Goal: Task Accomplishment & Management: Use online tool/utility

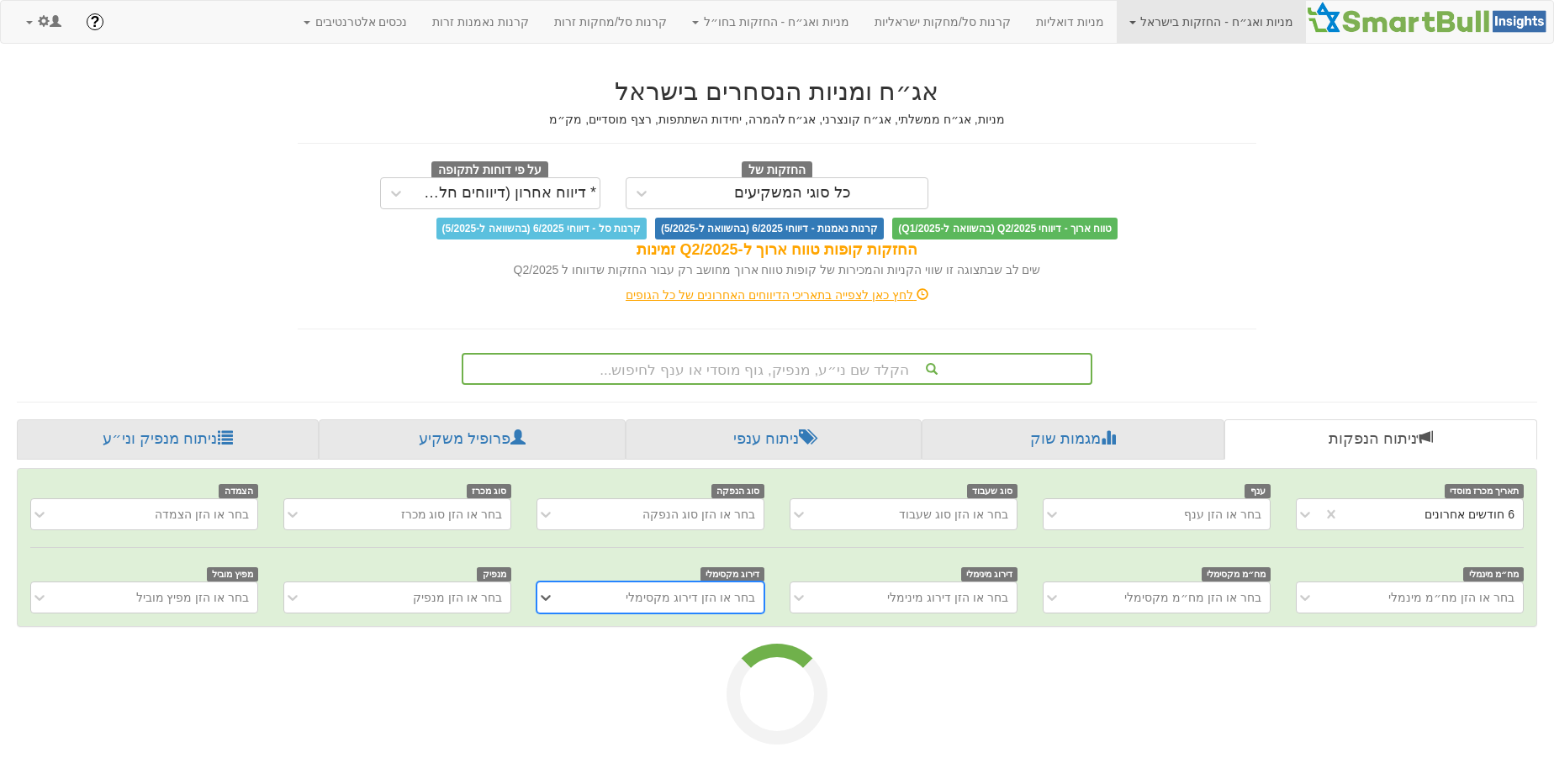
click at [44, 17] on span at bounding box center [43, 21] width 12 height 12
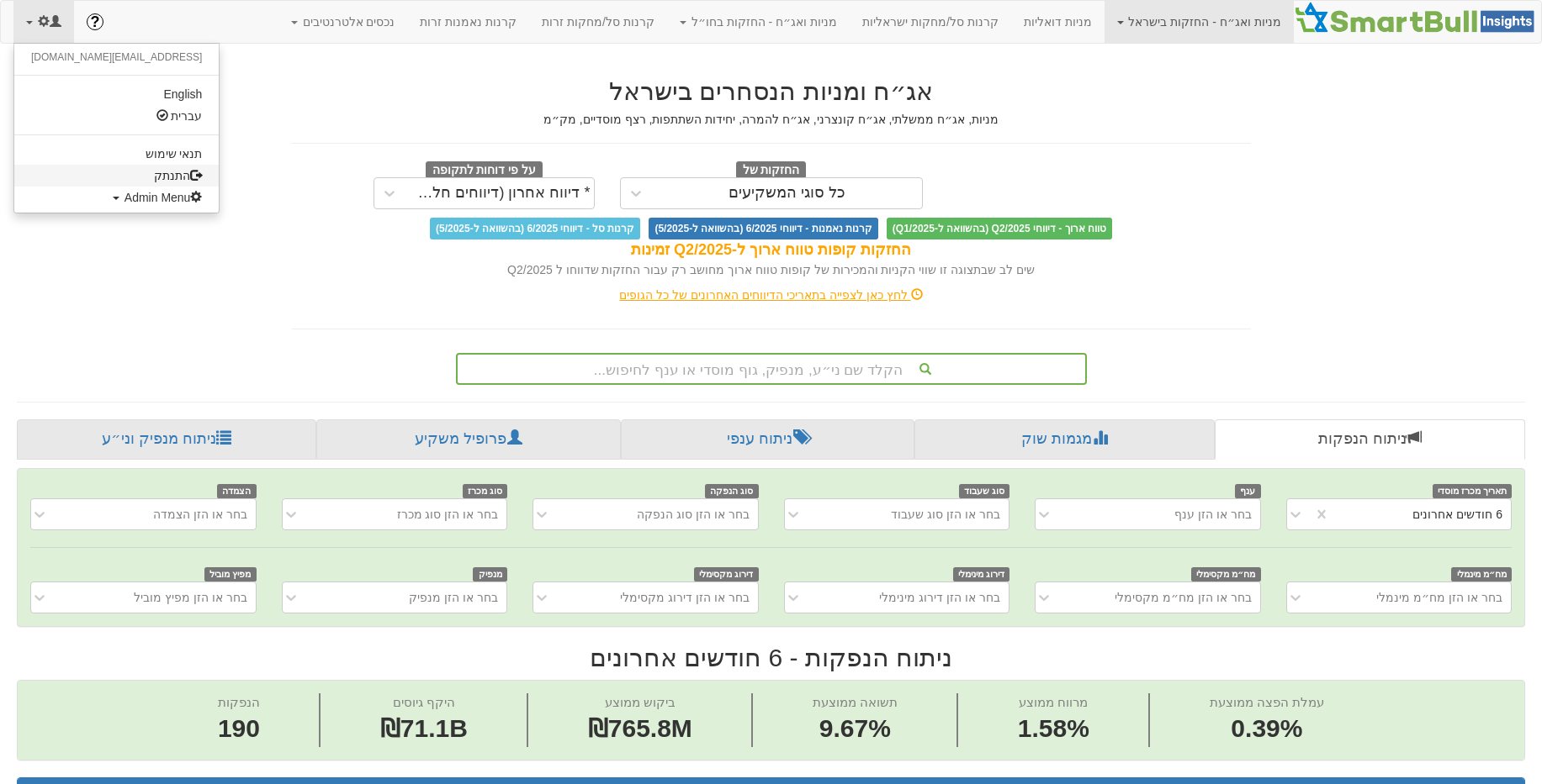
scroll to position [0, 3126]
click at [125, 198] on span "Admin Menu" at bounding box center [164, 197] width 79 height 13
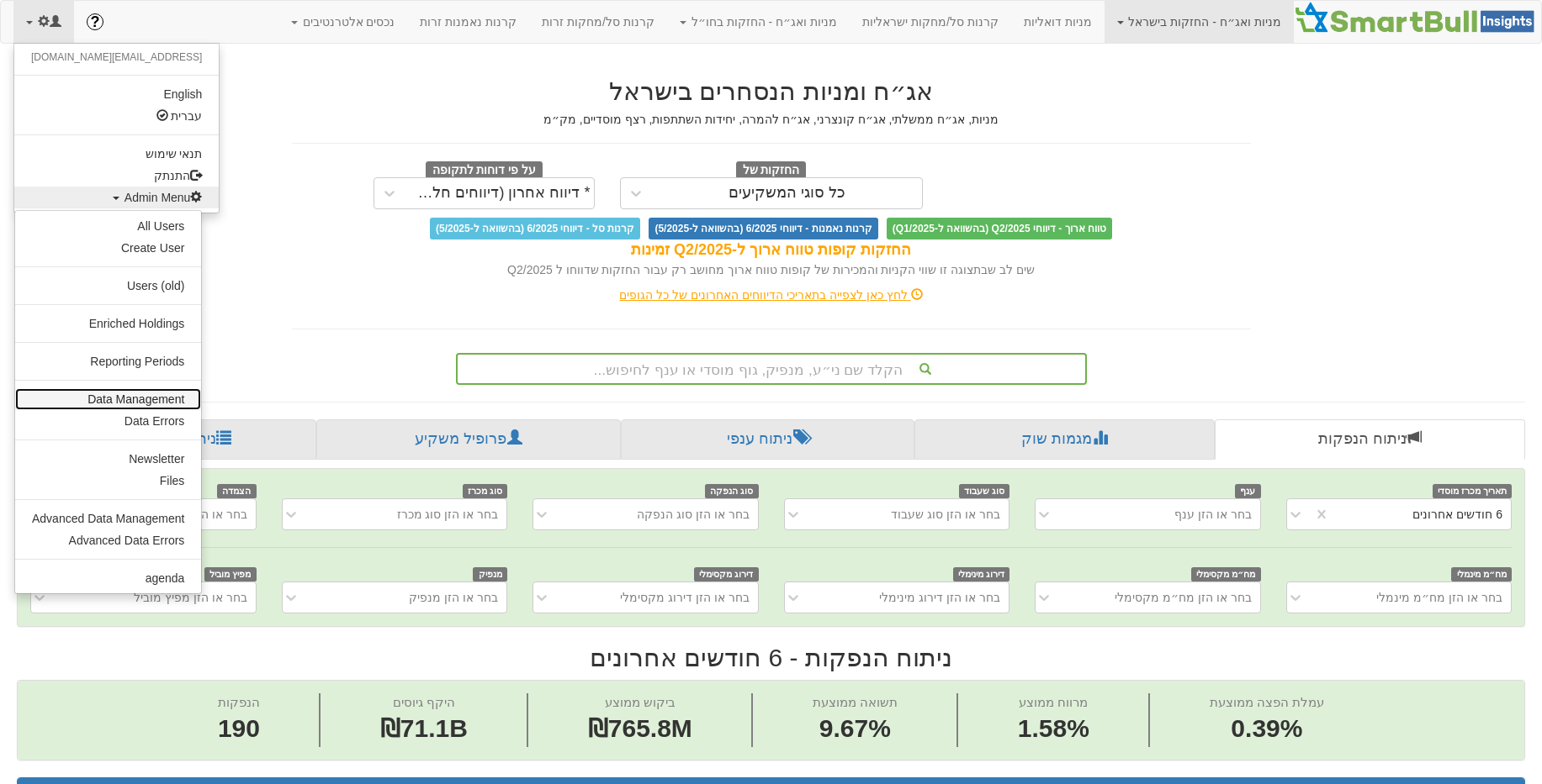
click at [142, 405] on link "Data Management" at bounding box center [108, 399] width 186 height 22
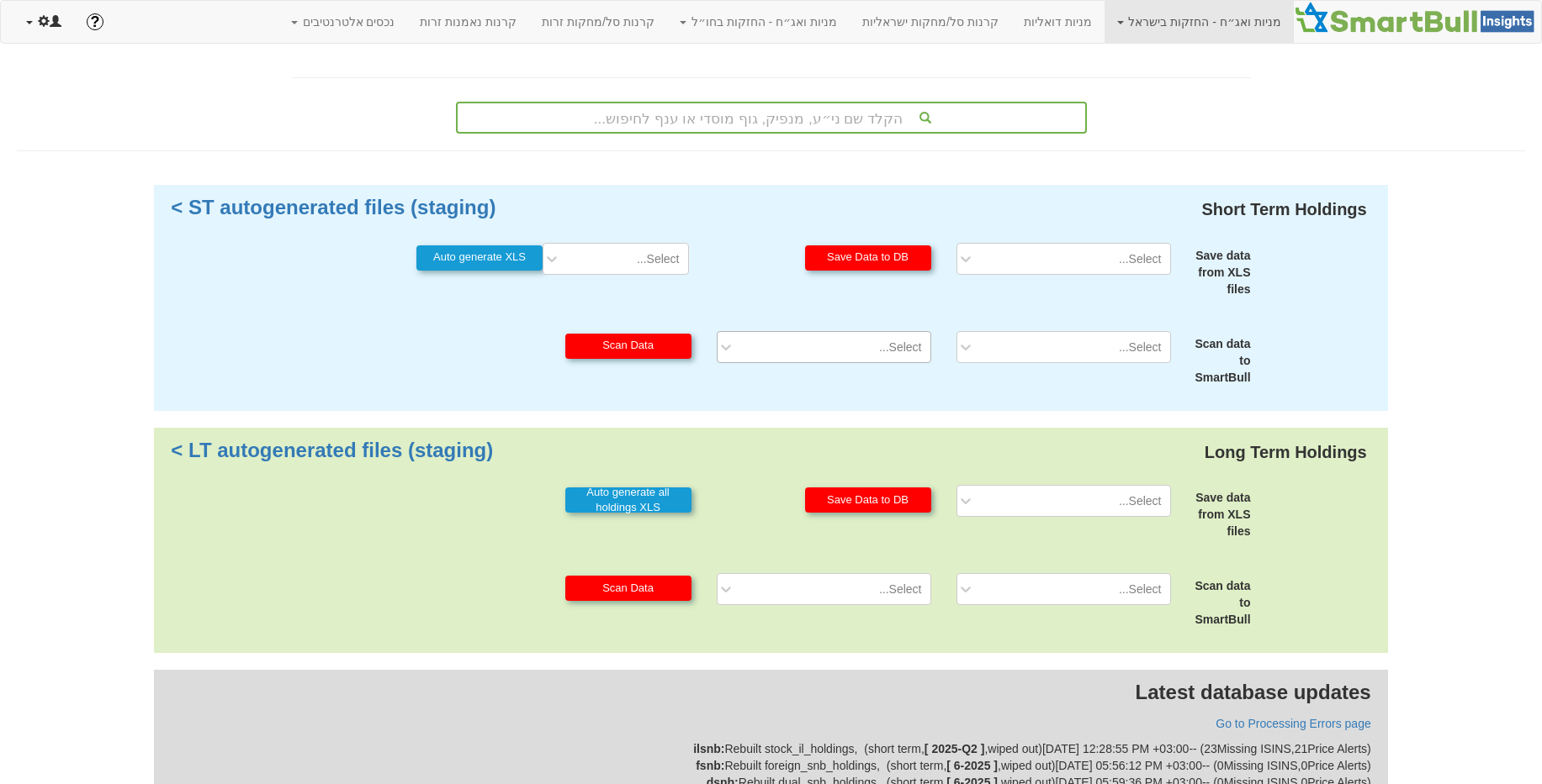
scroll to position [71, 0]
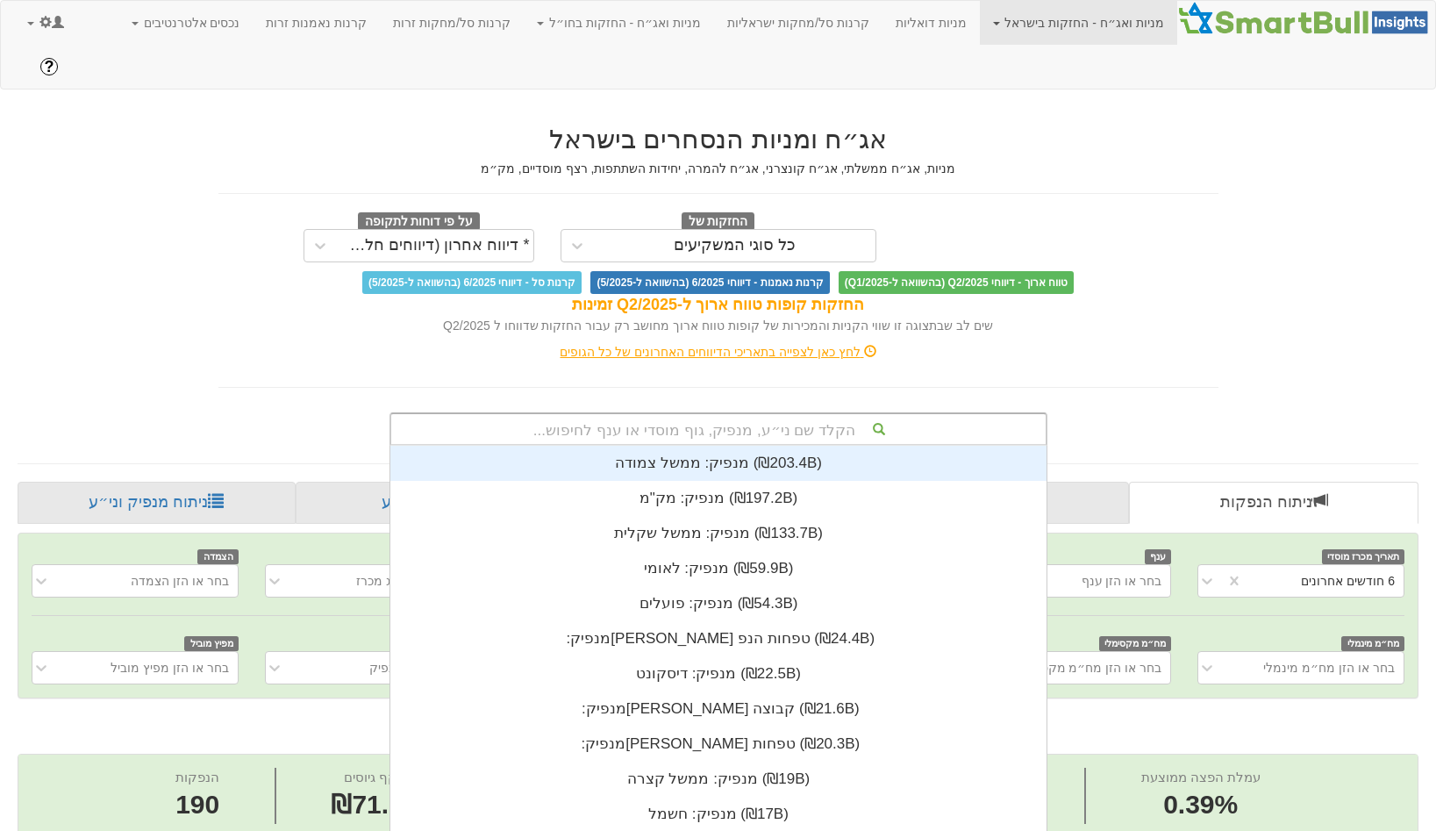
scroll to position [9, 0]
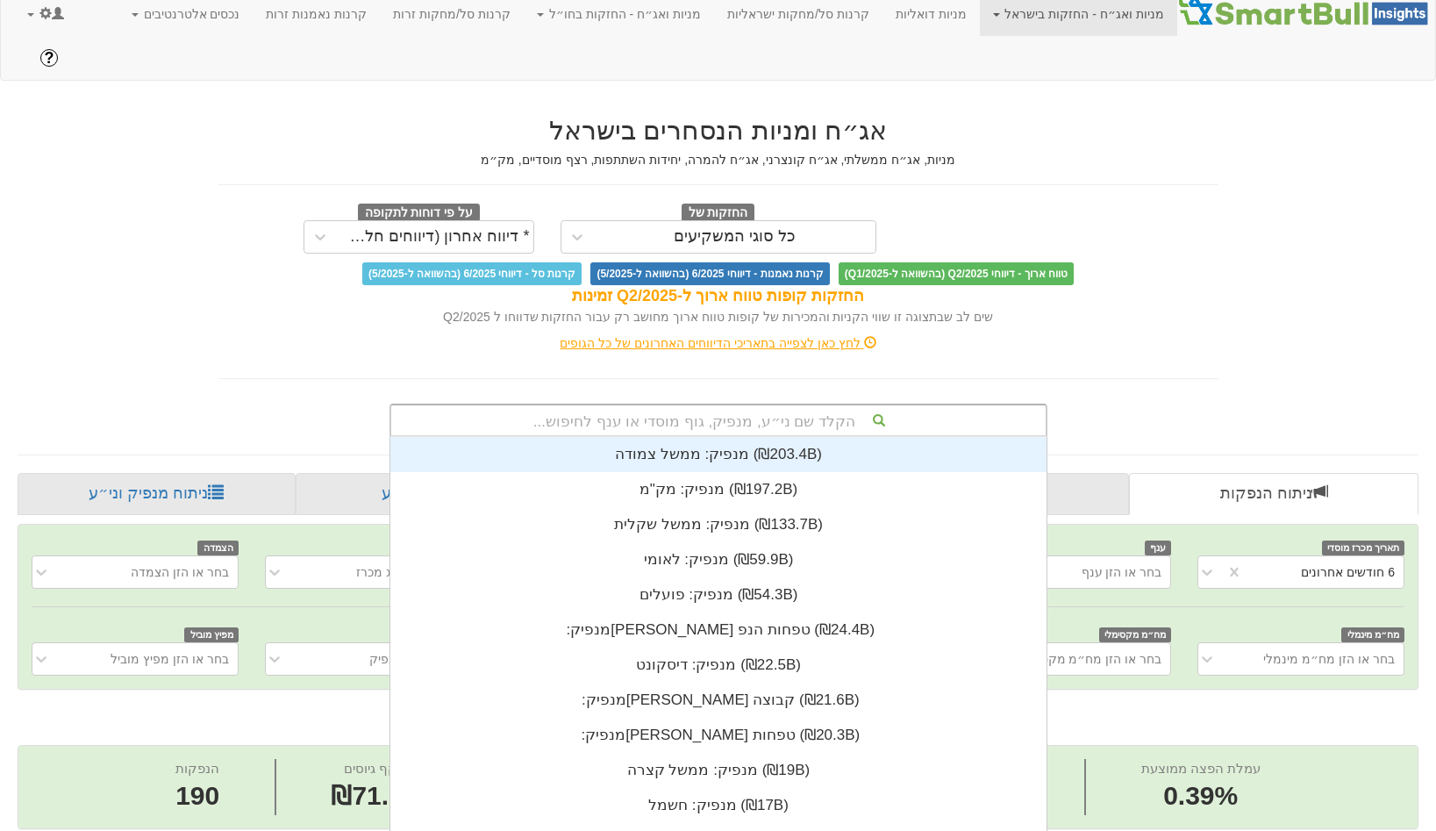
click at [767, 405] on div "הקלד שם ני״ע, מנפיק, גוף מוסדי או ענף לחיפוש..." at bounding box center [718, 420] width 654 height 30
click at [75, 32] on link at bounding box center [45, 14] width 63 height 44
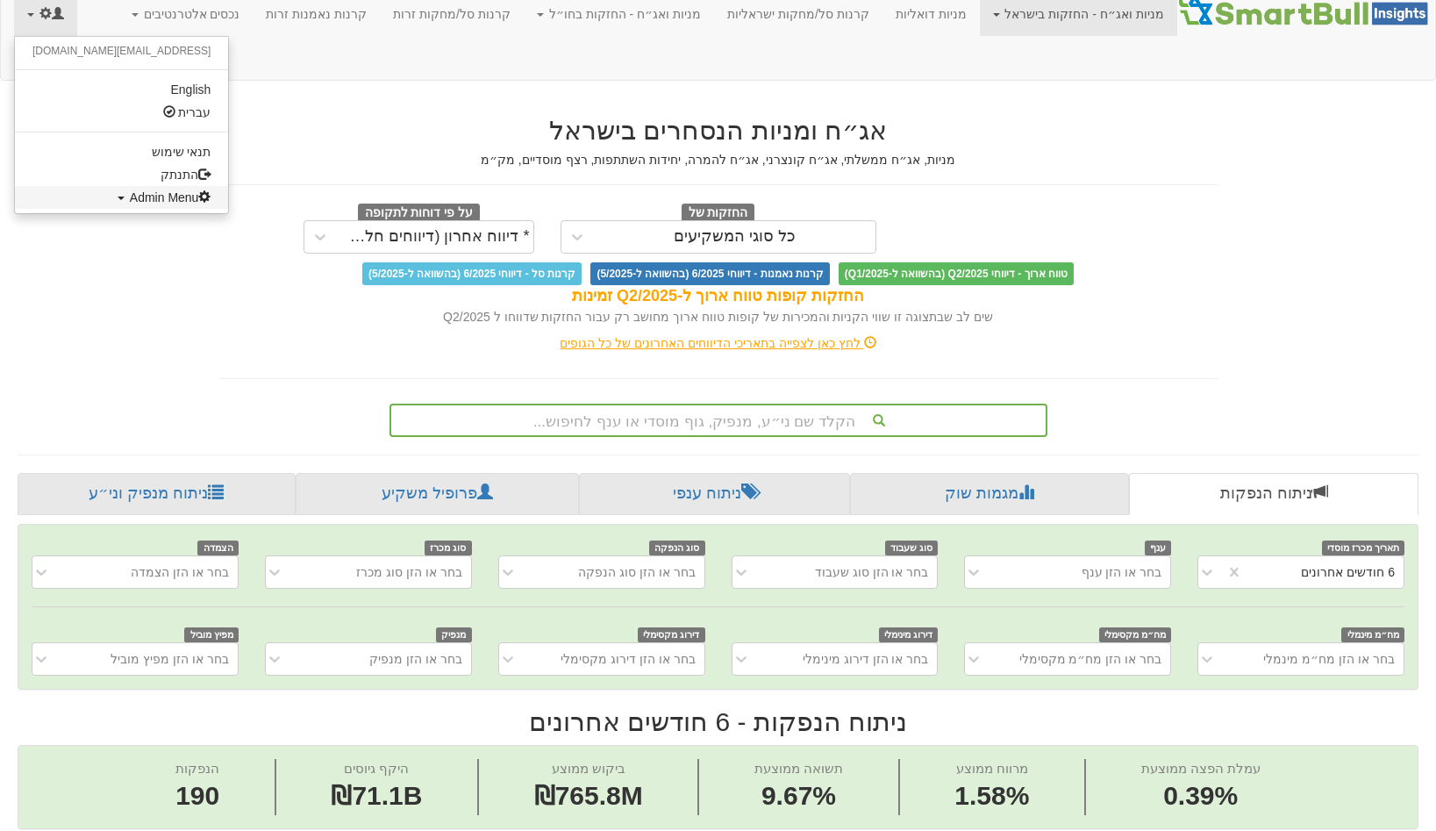
click at [130, 192] on span "Admin Menu" at bounding box center [171, 197] width 82 height 14
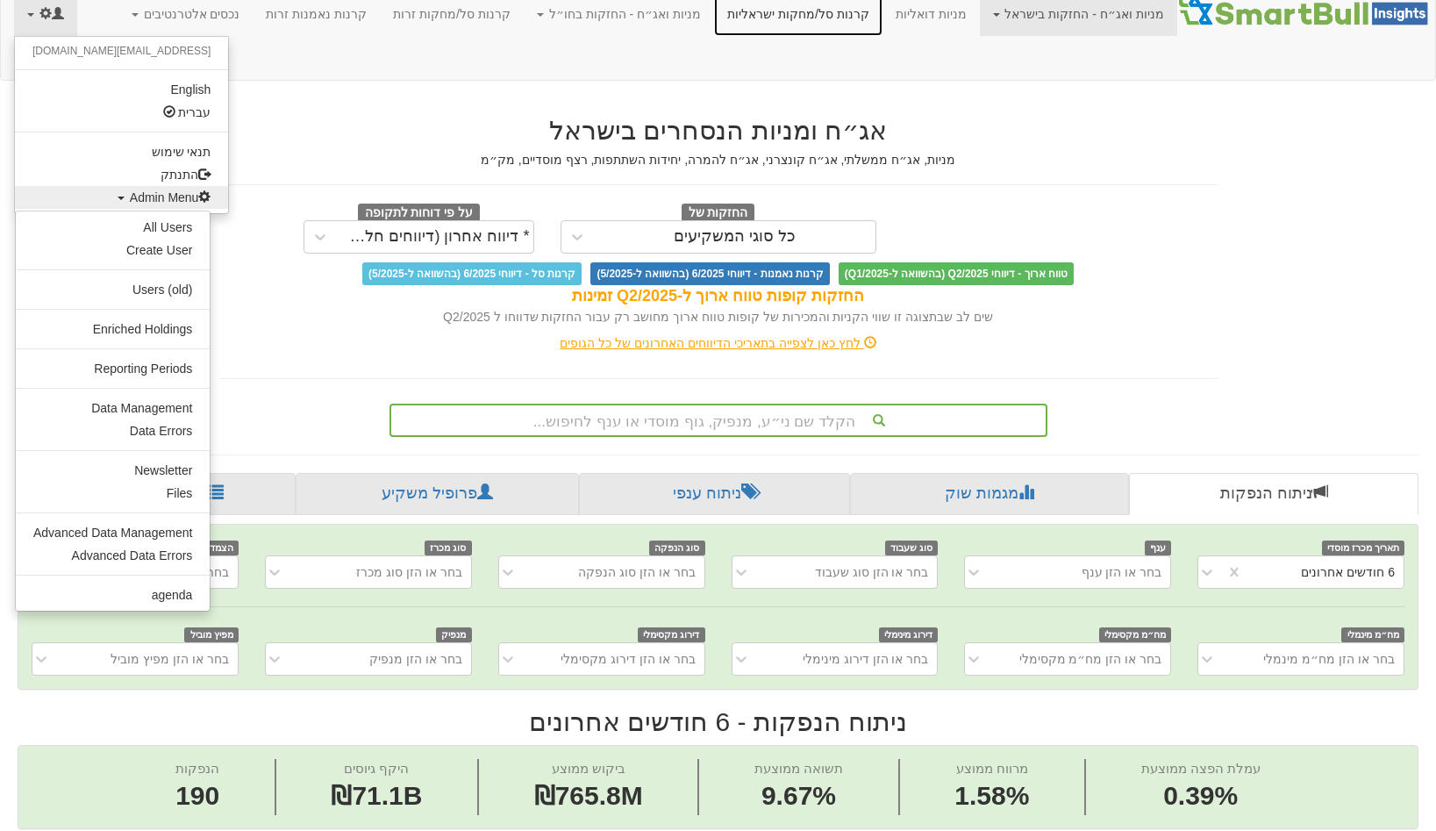
click at [827, 18] on link "קרנות סל/מחקות ישראליות" at bounding box center [798, 14] width 168 height 44
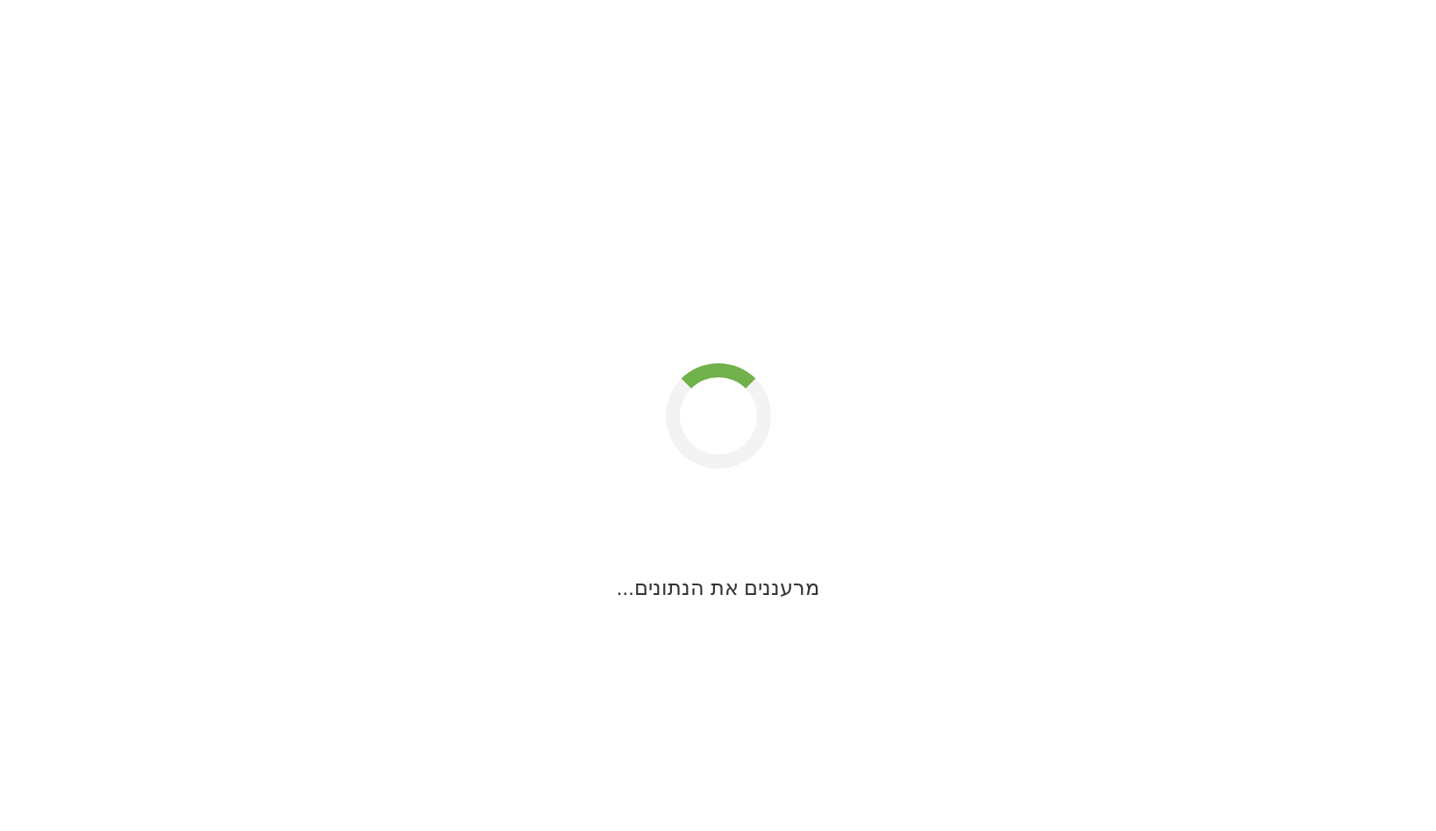
click at [740, 29] on div "מרעננים את הנתונים..." at bounding box center [718, 172] width 1436 height 861
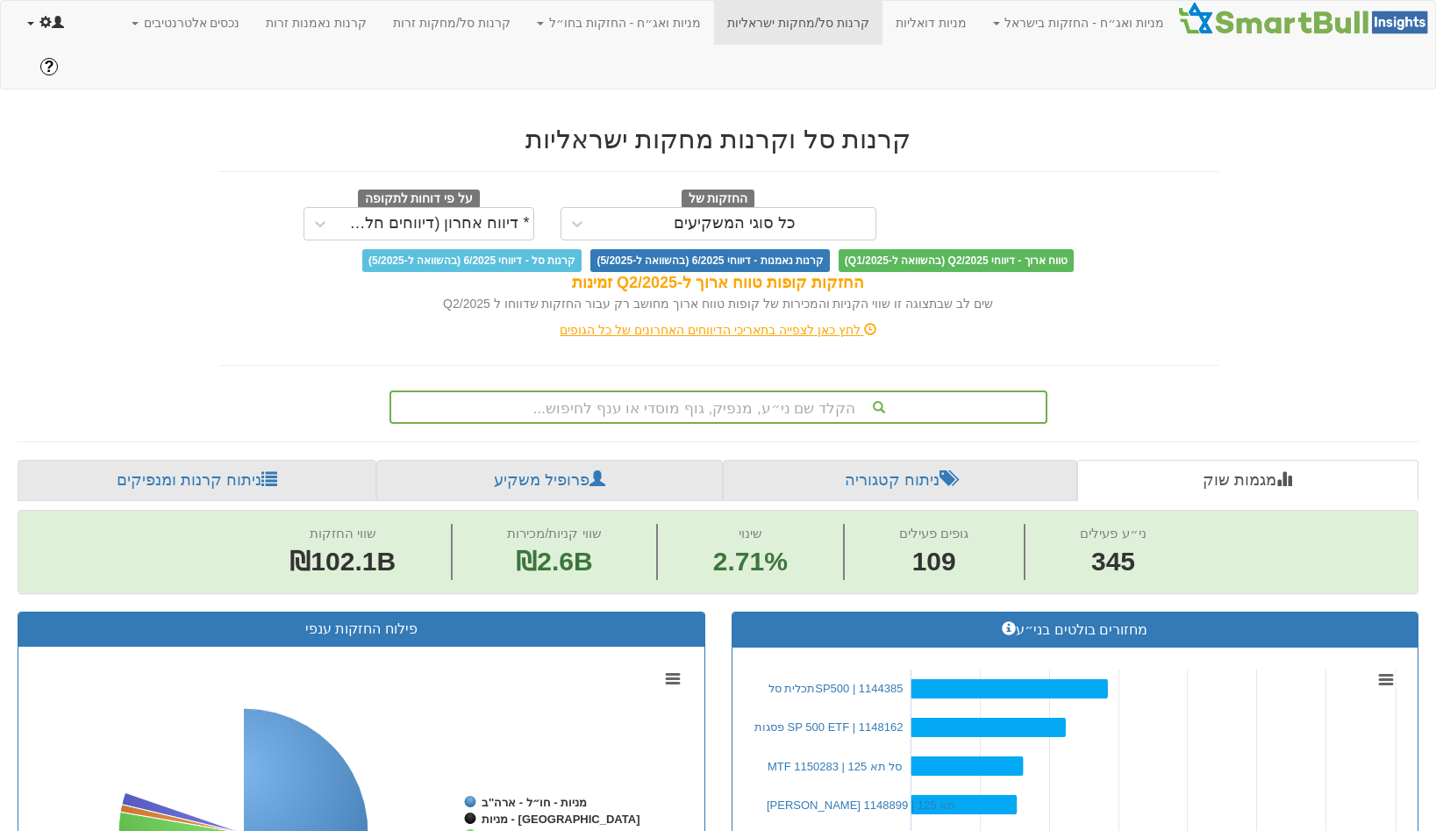
click at [52, 11] on link at bounding box center [45, 23] width 63 height 44
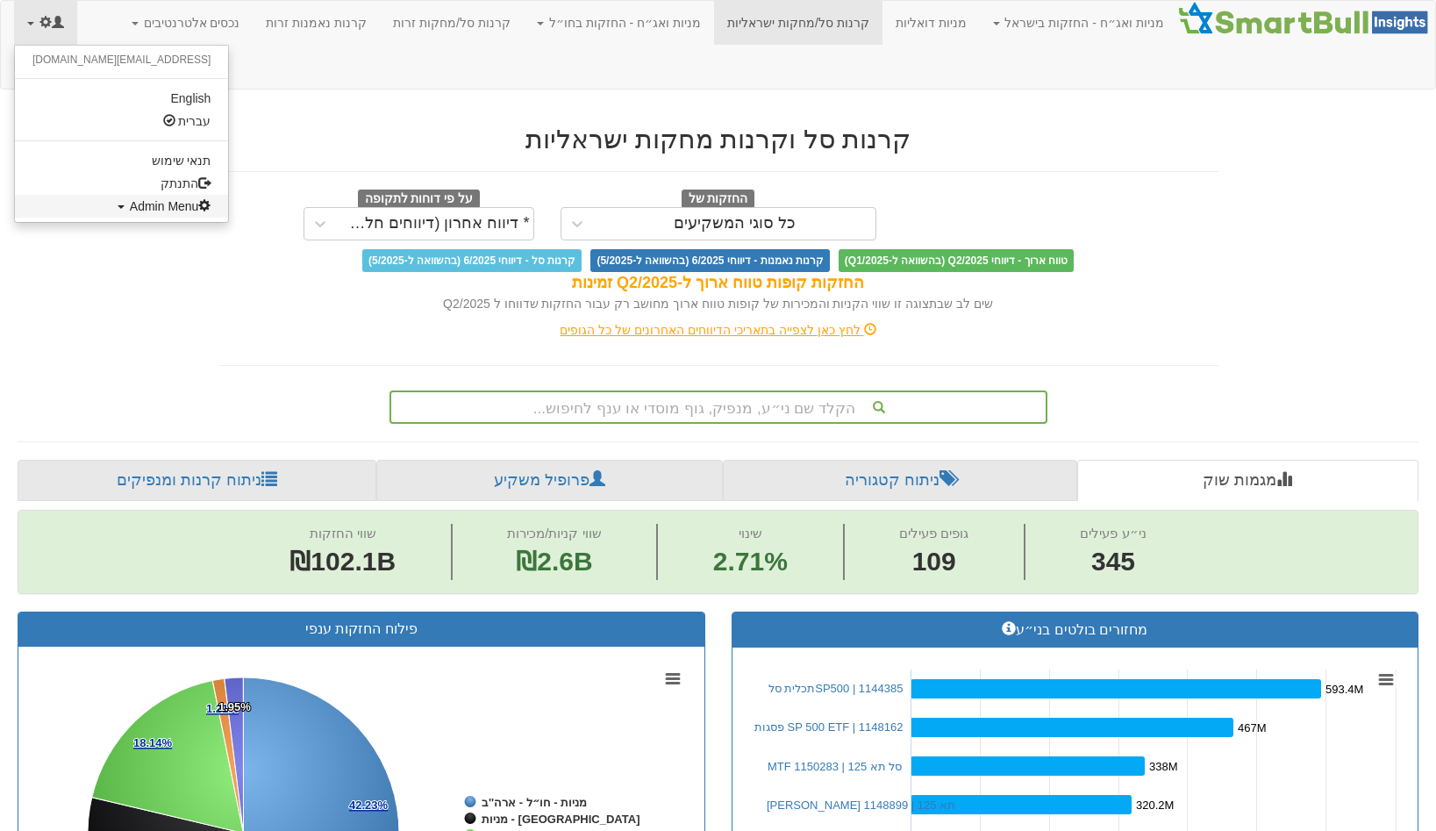
click at [52, 204] on link "Admin Menu" at bounding box center [121, 206] width 213 height 23
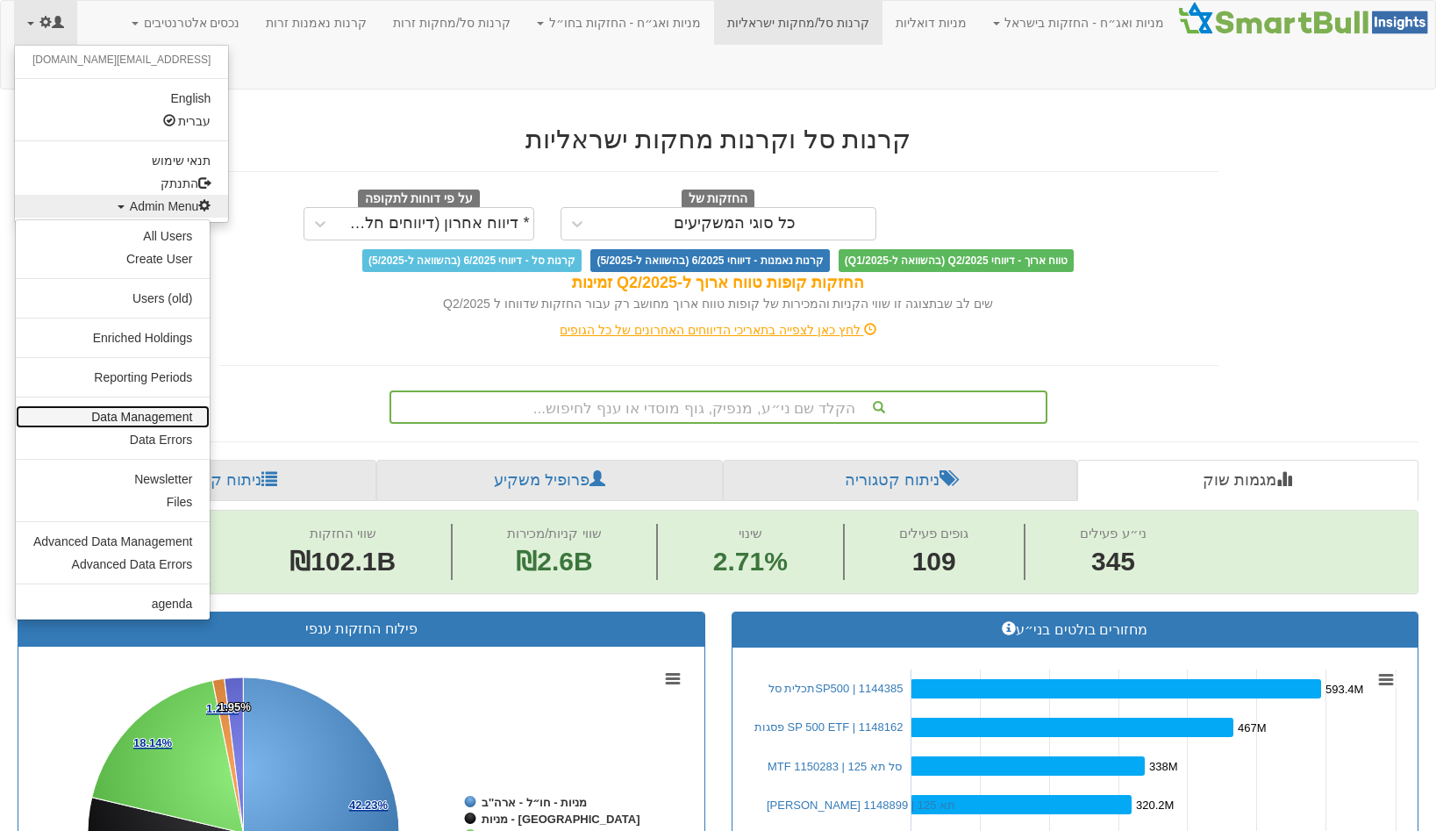
click at [114, 415] on link "Data Management" at bounding box center [113, 416] width 194 height 23
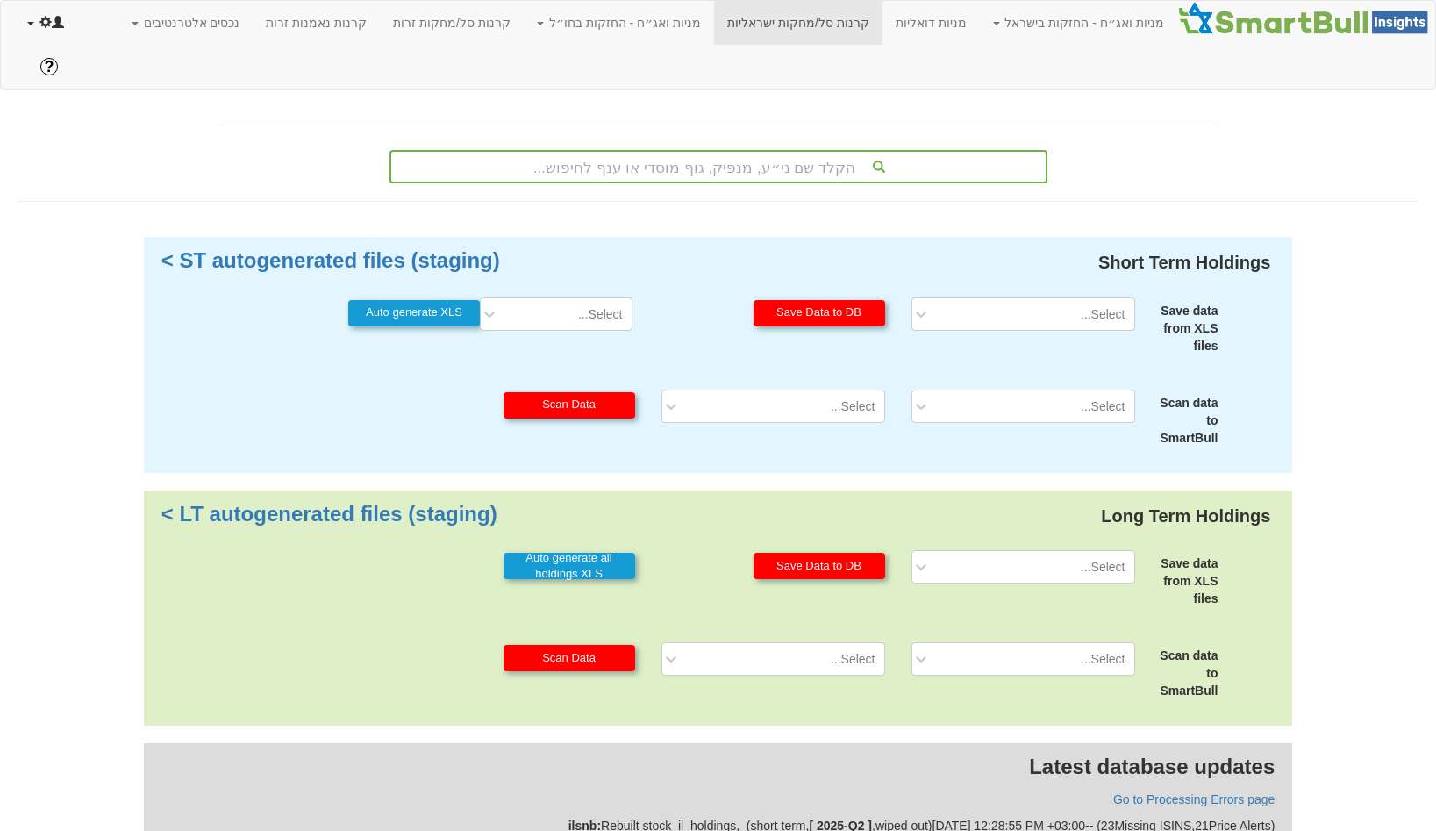
click at [53, 34] on link at bounding box center [45, 23] width 63 height 44
click at [120, 222] on ul "gal@smartbull.co.il English עברית תנאי שימוש התנתק Admin Menu All Users Create …" at bounding box center [121, 134] width 215 height 178
click at [130, 209] on span "Admin Menu" at bounding box center [171, 206] width 82 height 14
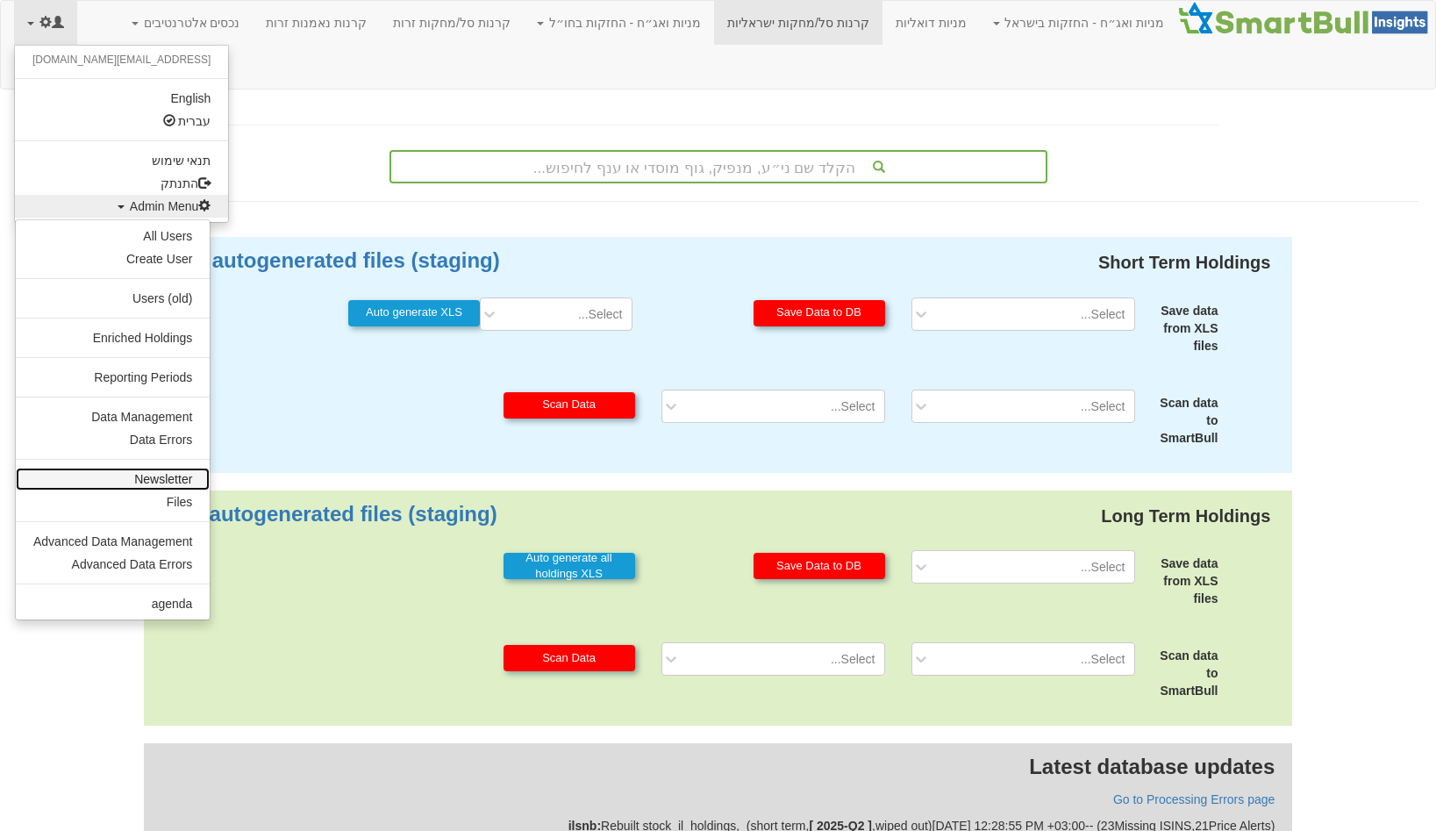
click at [160, 468] on link "Newsletter" at bounding box center [113, 479] width 194 height 23
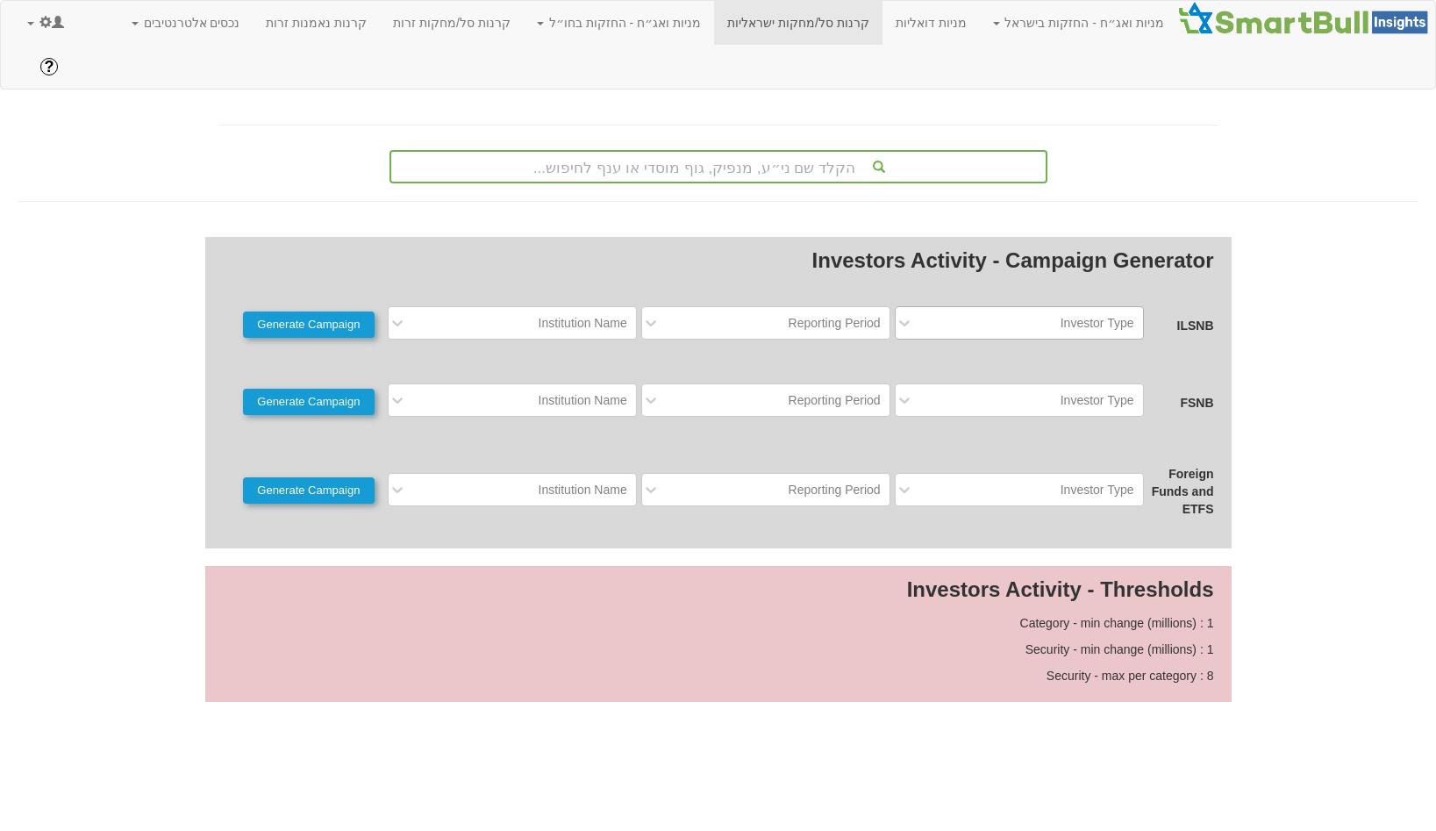
click at [979, 309] on div "Investor Type" at bounding box center [1033, 323] width 220 height 28
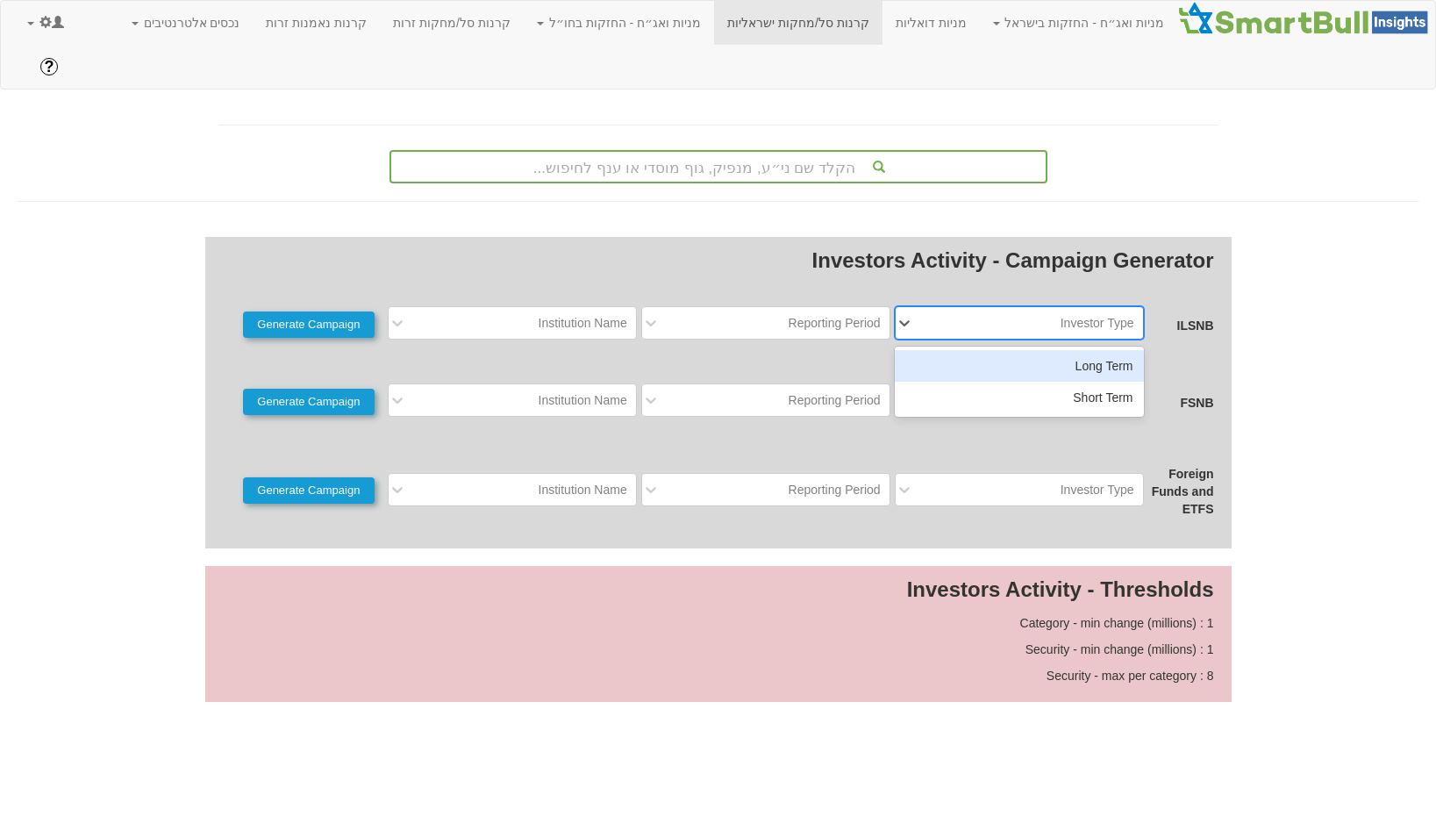
click at [979, 350] on div "Long Term" at bounding box center [1019, 366] width 249 height 32
click at [853, 314] on div "Reporting Period" at bounding box center [835, 323] width 92 height 18
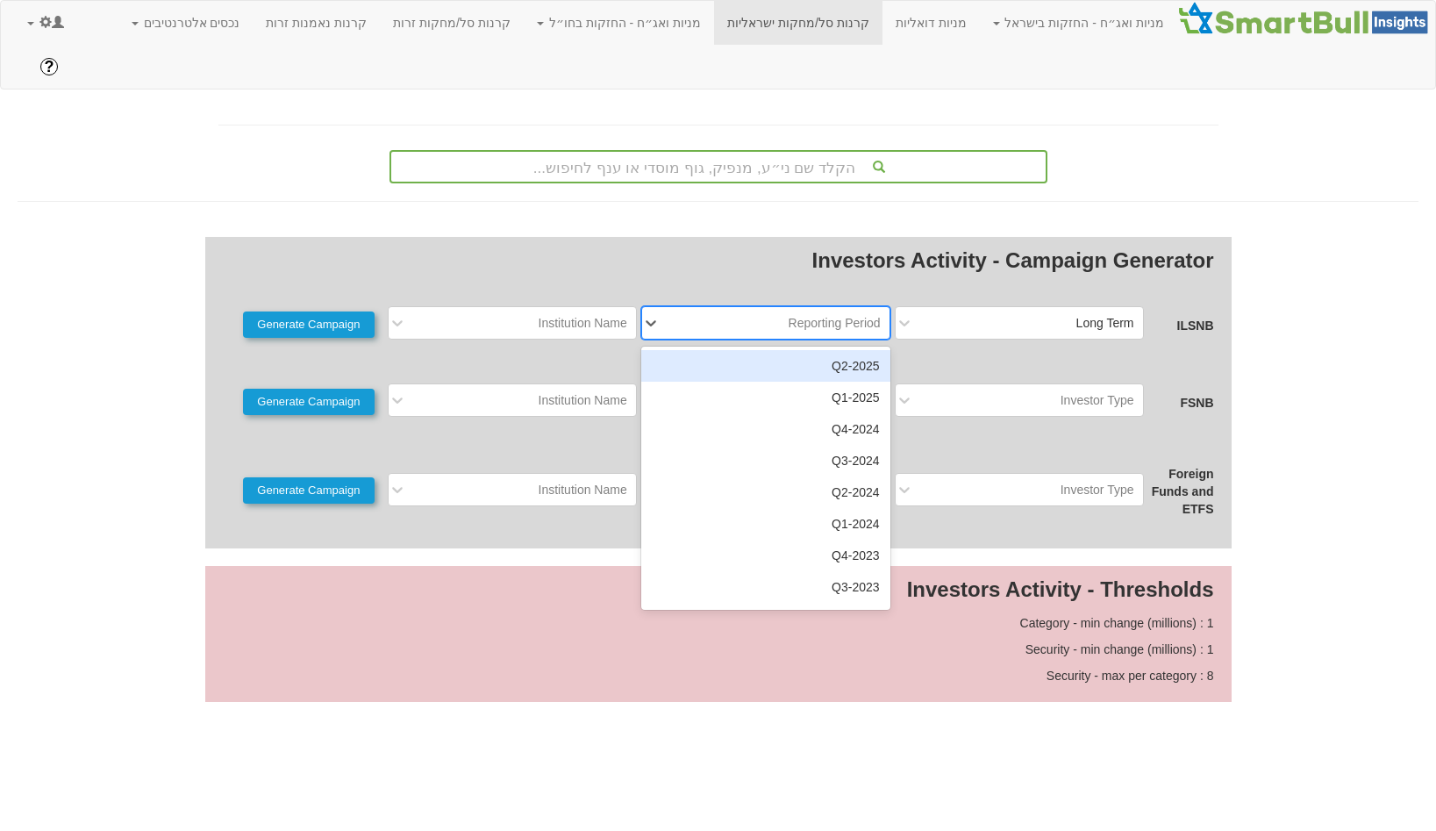
click at [849, 350] on div "2025-Q2" at bounding box center [765, 366] width 249 height 32
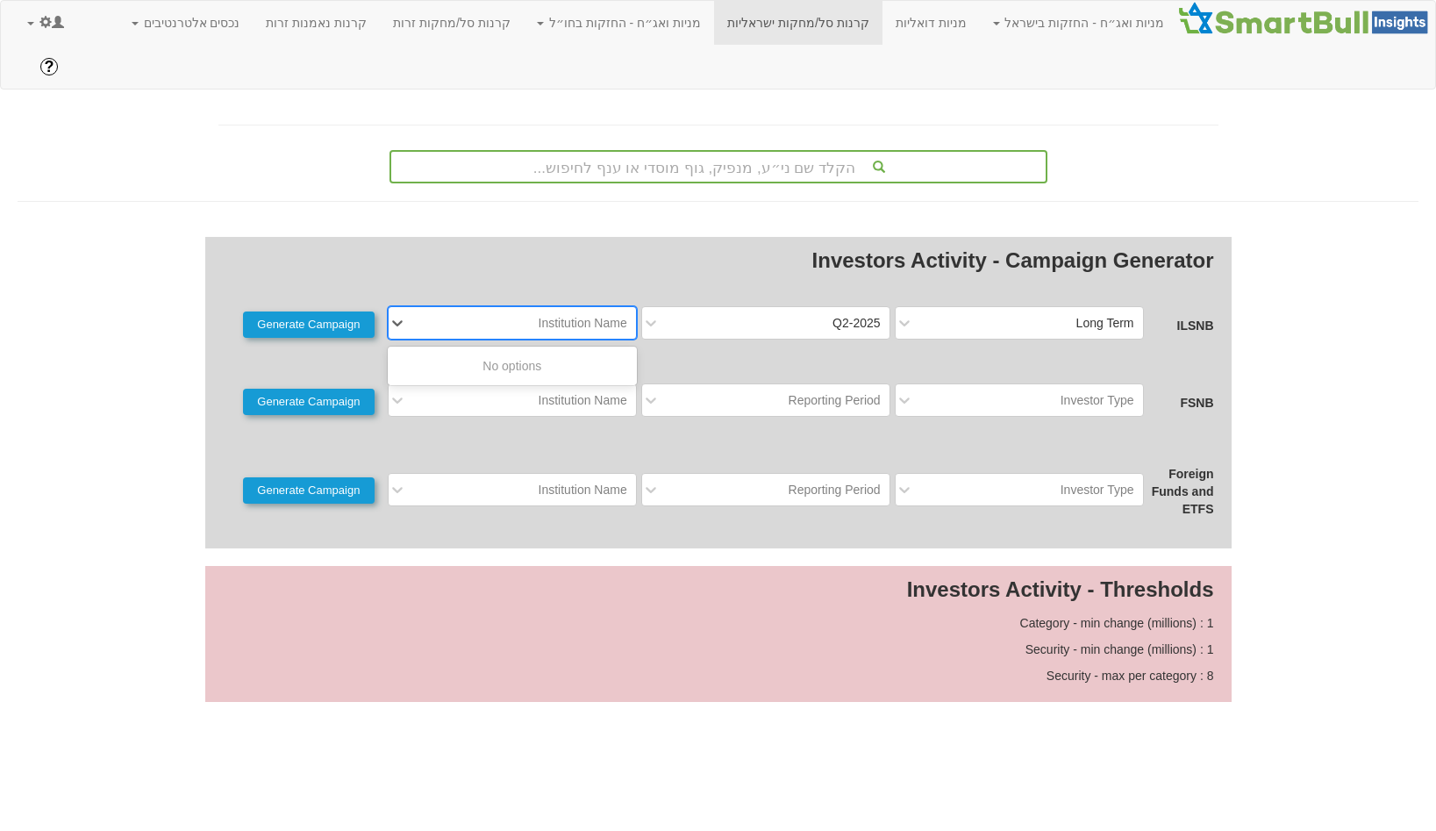
click at [633, 309] on div "Institution Name" at bounding box center [526, 323] width 220 height 28
type input "מגדל"
click at [593, 350] on div "מגדל" at bounding box center [512, 366] width 249 height 32
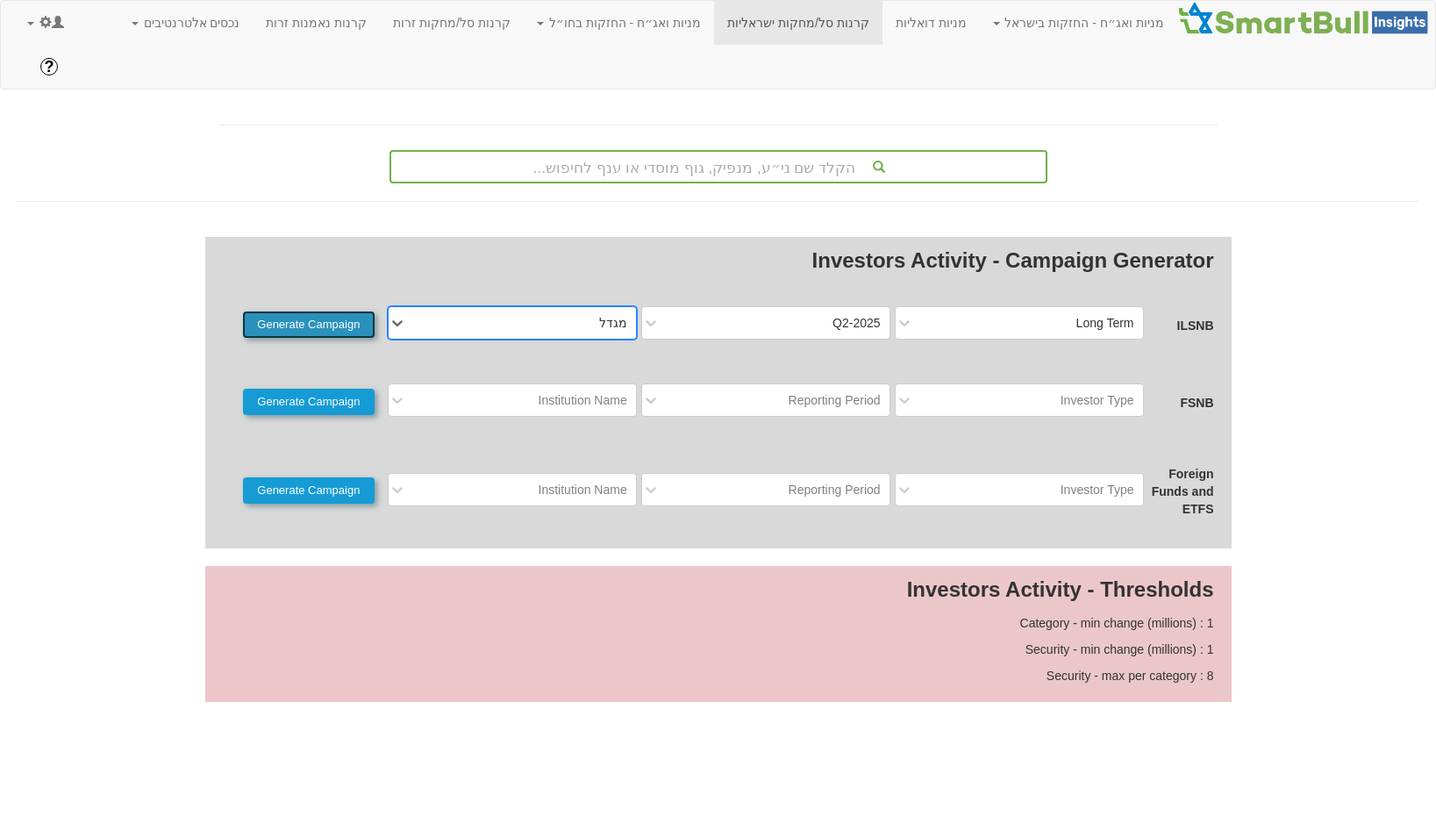
click at [353, 311] on button "Generate Campaign" at bounding box center [309, 324] width 132 height 26
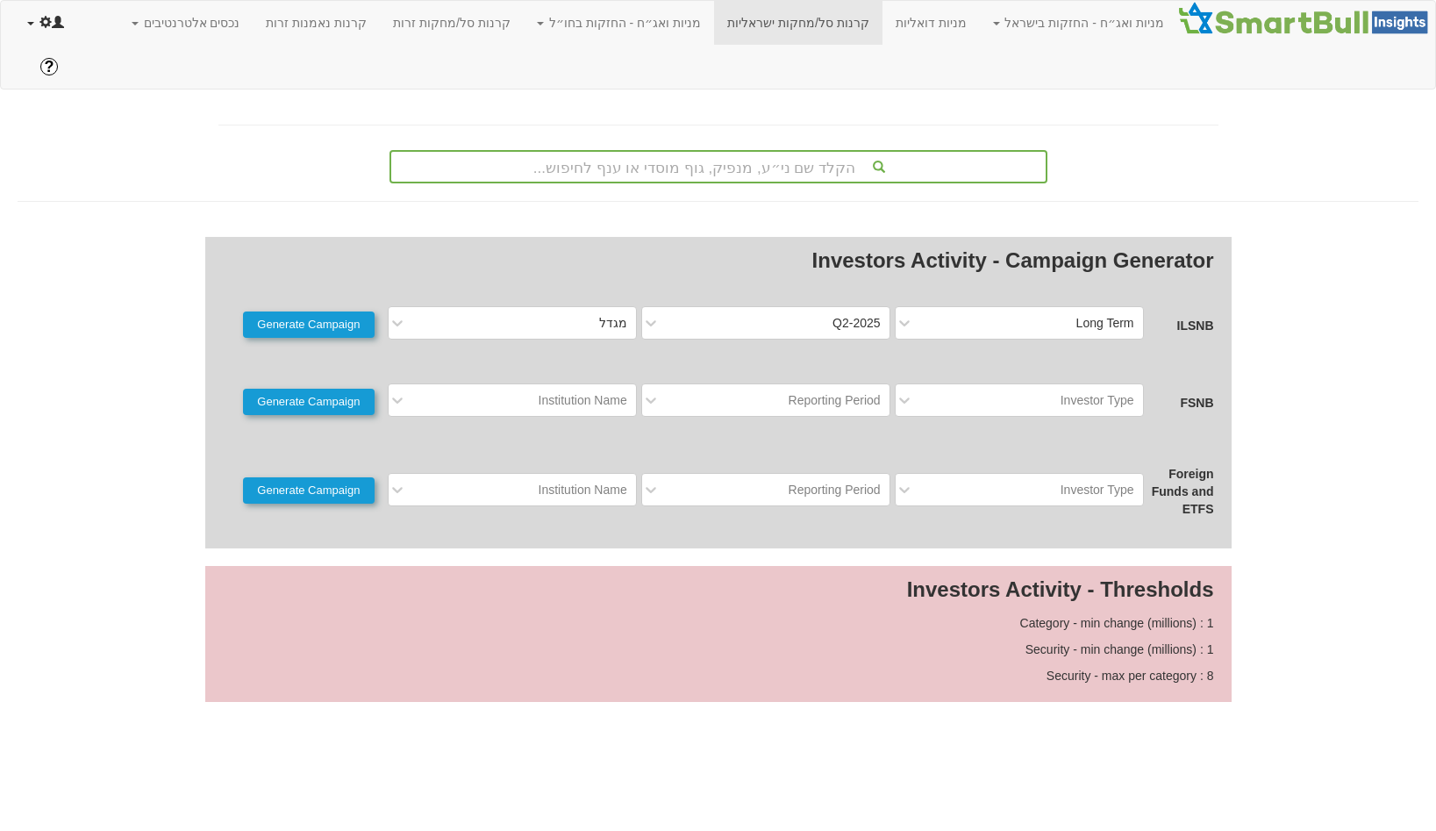
click at [50, 30] on link at bounding box center [45, 23] width 63 height 44
click at [130, 202] on span "Admin Menu" at bounding box center [171, 206] width 82 height 14
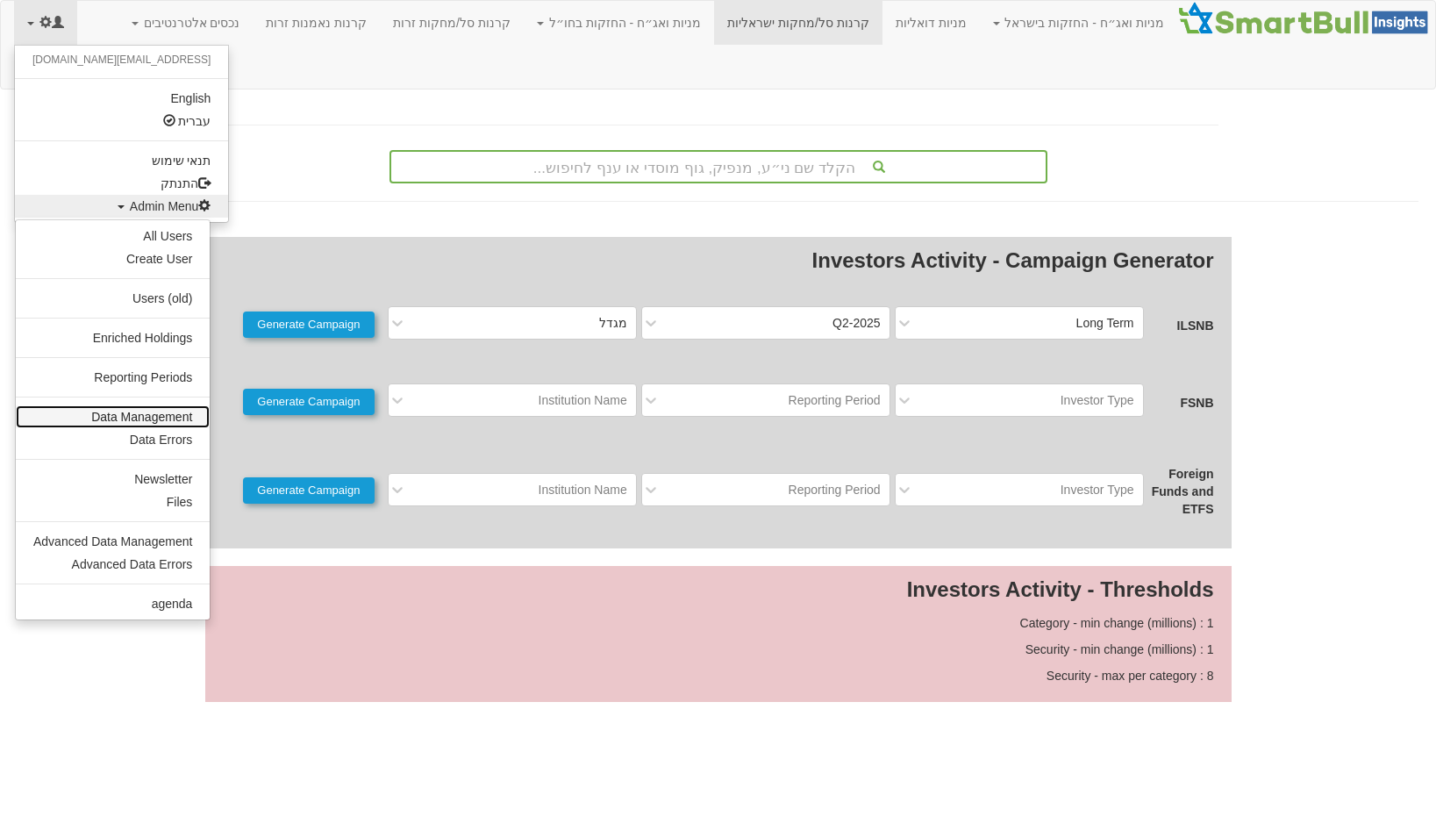
click at [112, 411] on link "Data Management" at bounding box center [113, 416] width 194 height 23
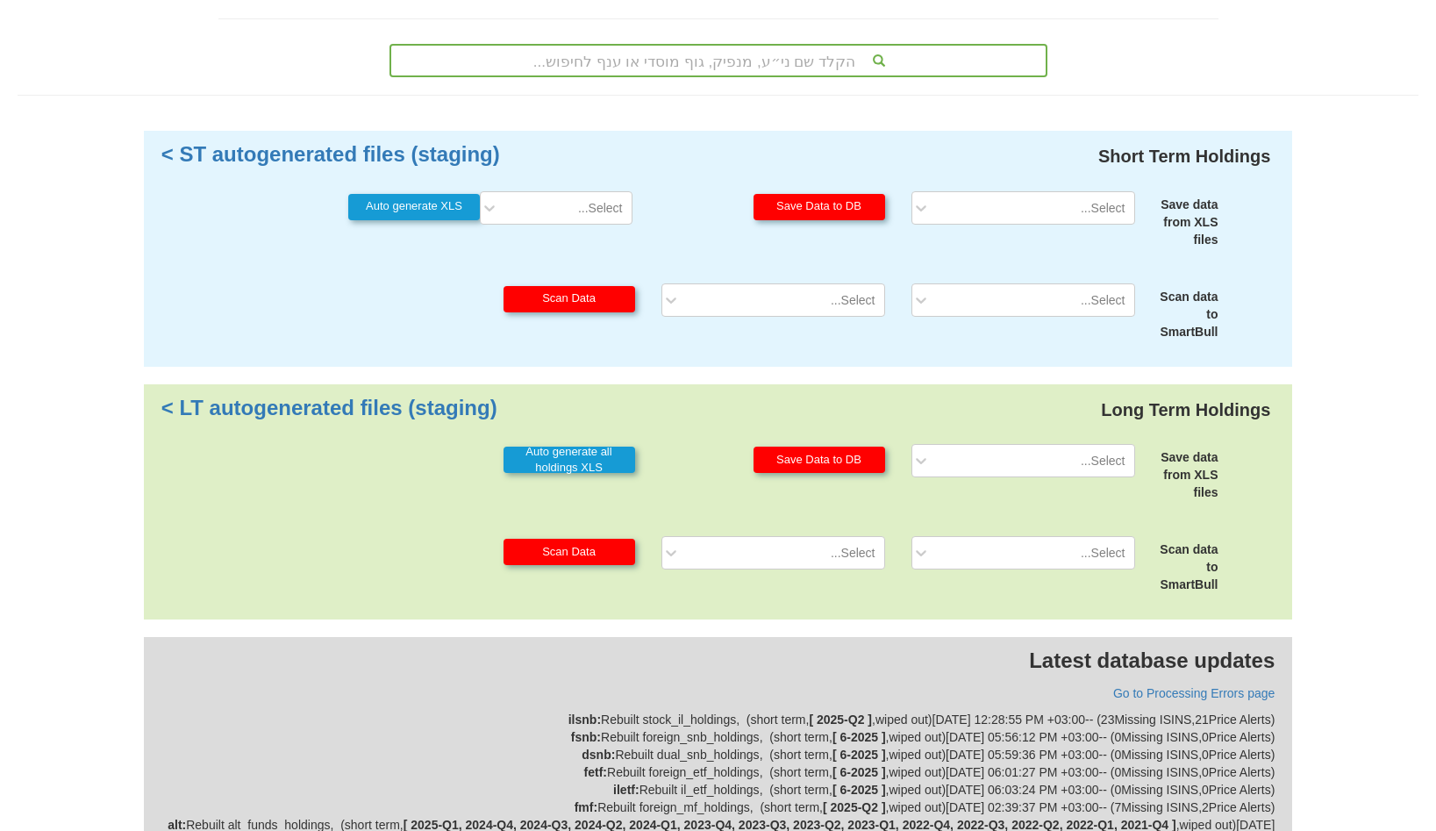
scroll to position [282, 0]
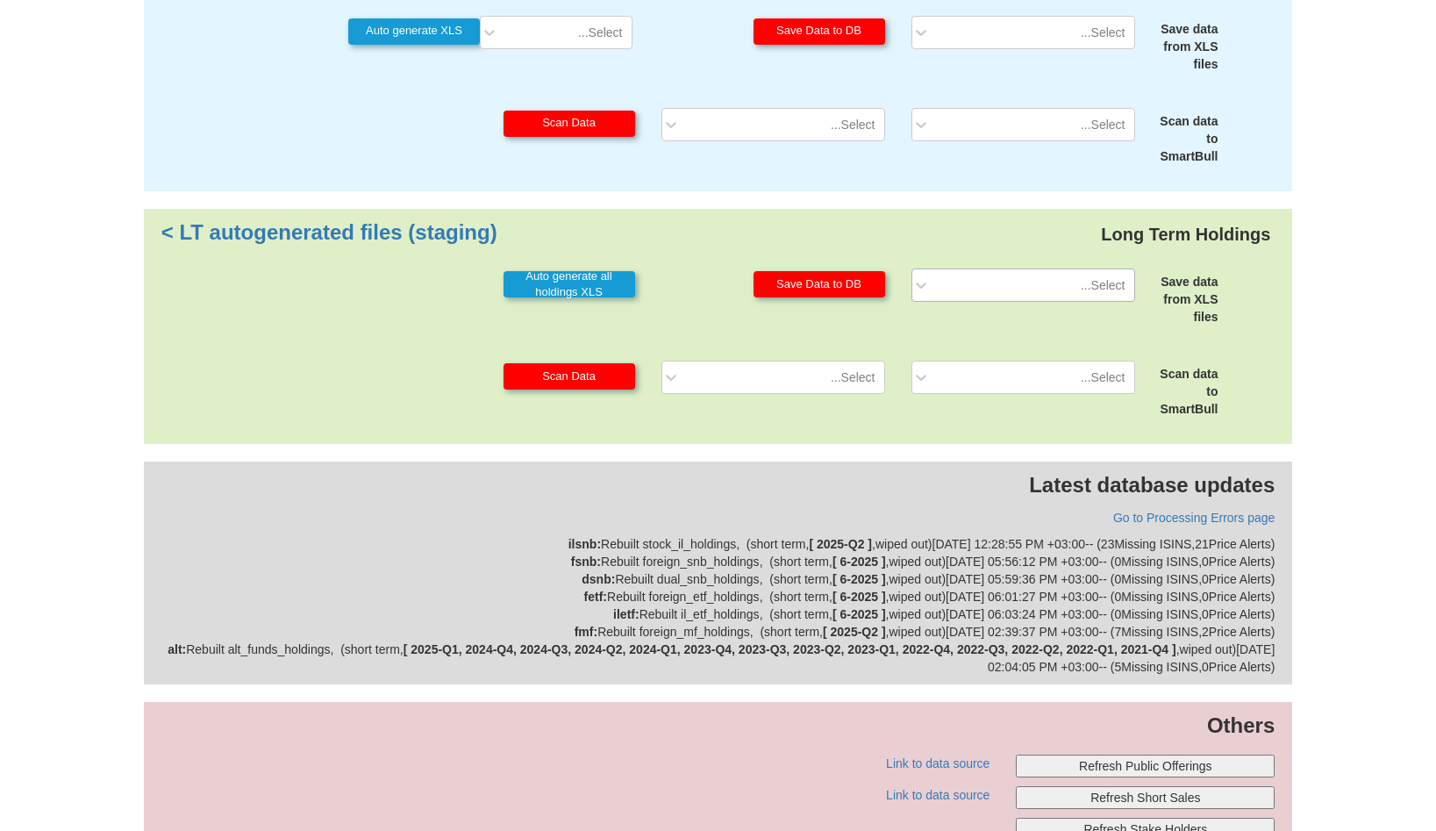
click at [1089, 268] on div "Select..." at bounding box center [1023, 284] width 224 height 33
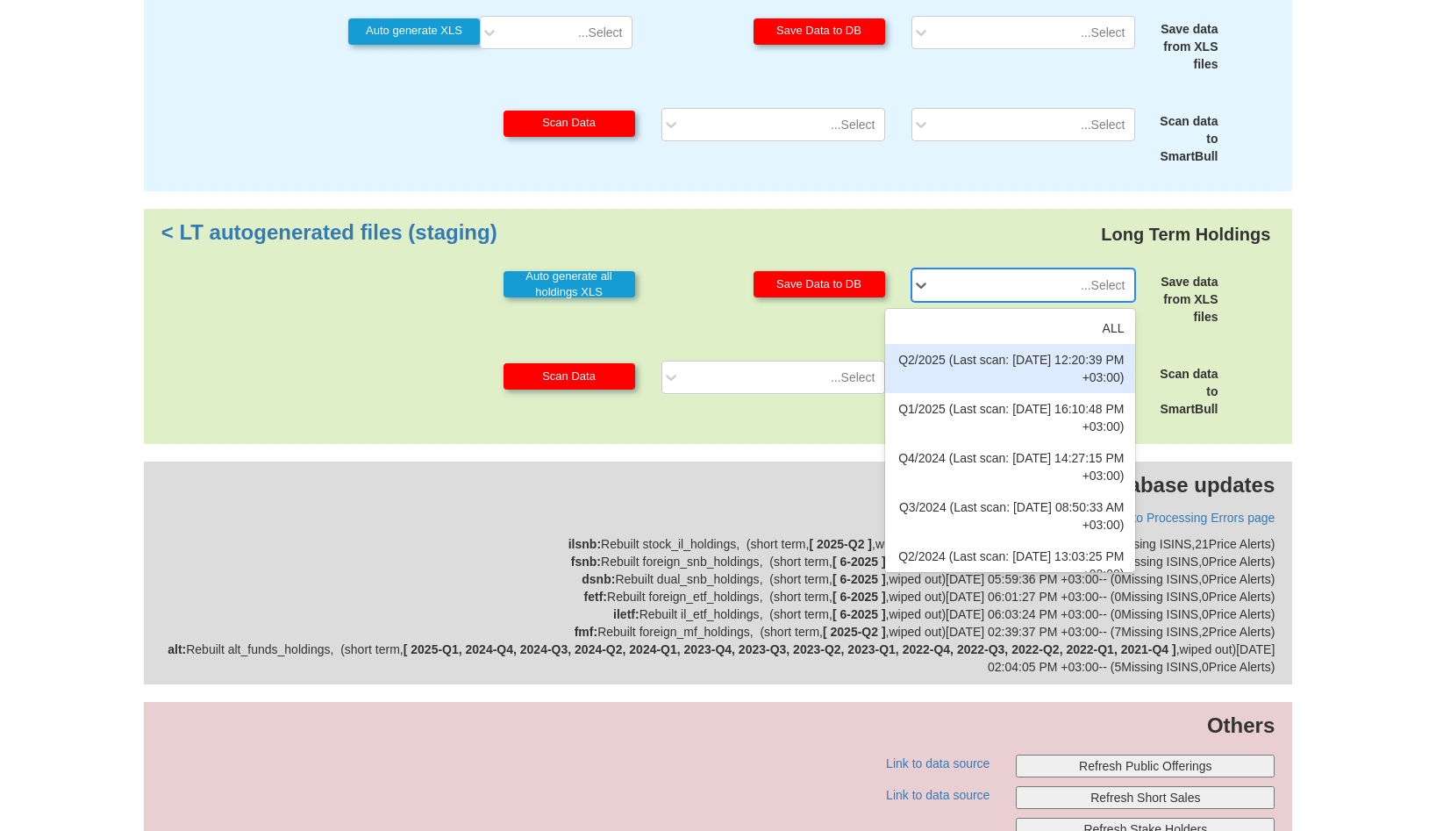
click at [1035, 344] on div "Q2/2025 (Last scan: 08/09/2025 12:20:39 PM +03:00)" at bounding box center [1010, 368] width 250 height 49
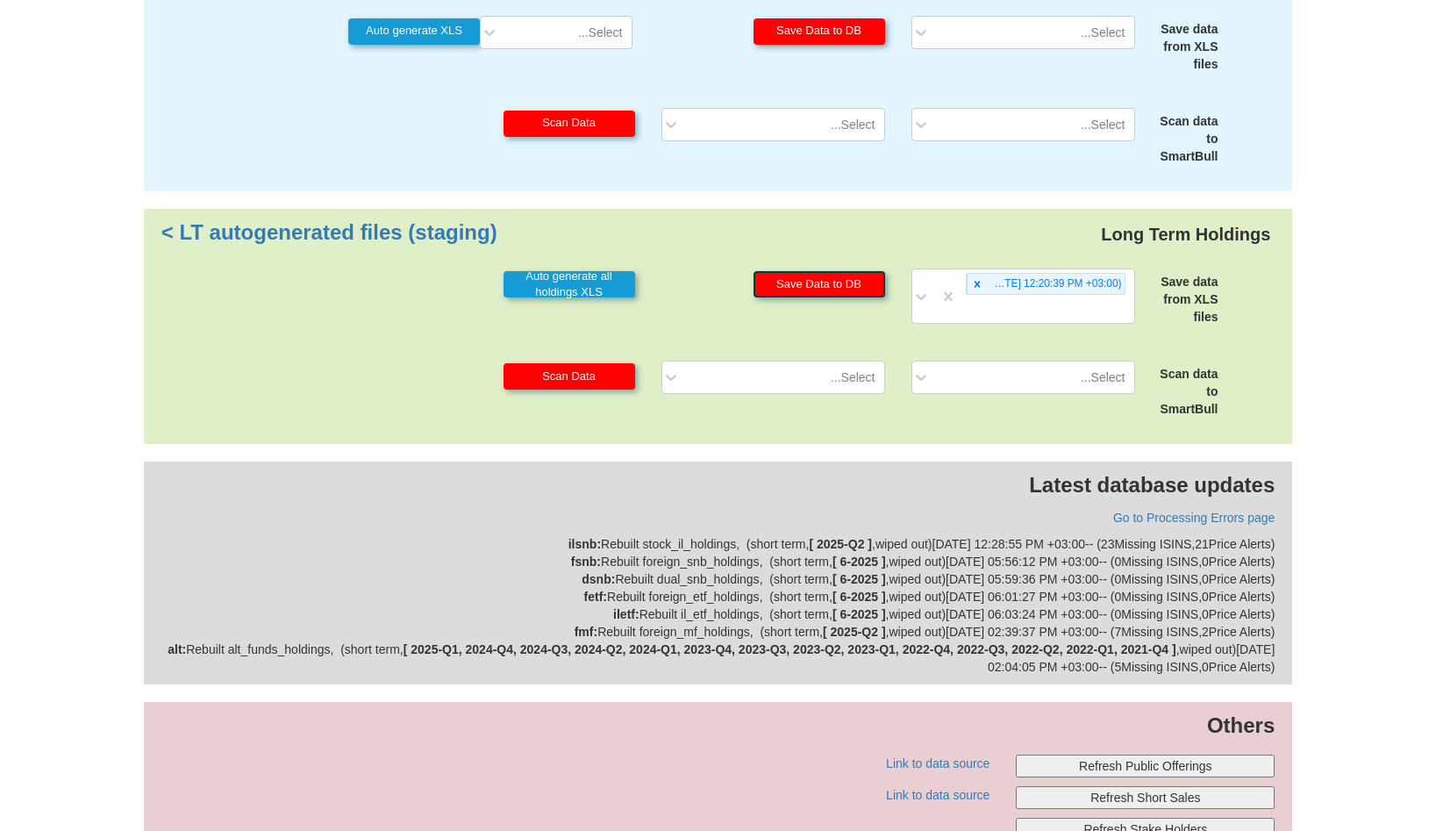
click at [859, 271] on button "Save Data to DB" at bounding box center [819, 284] width 132 height 26
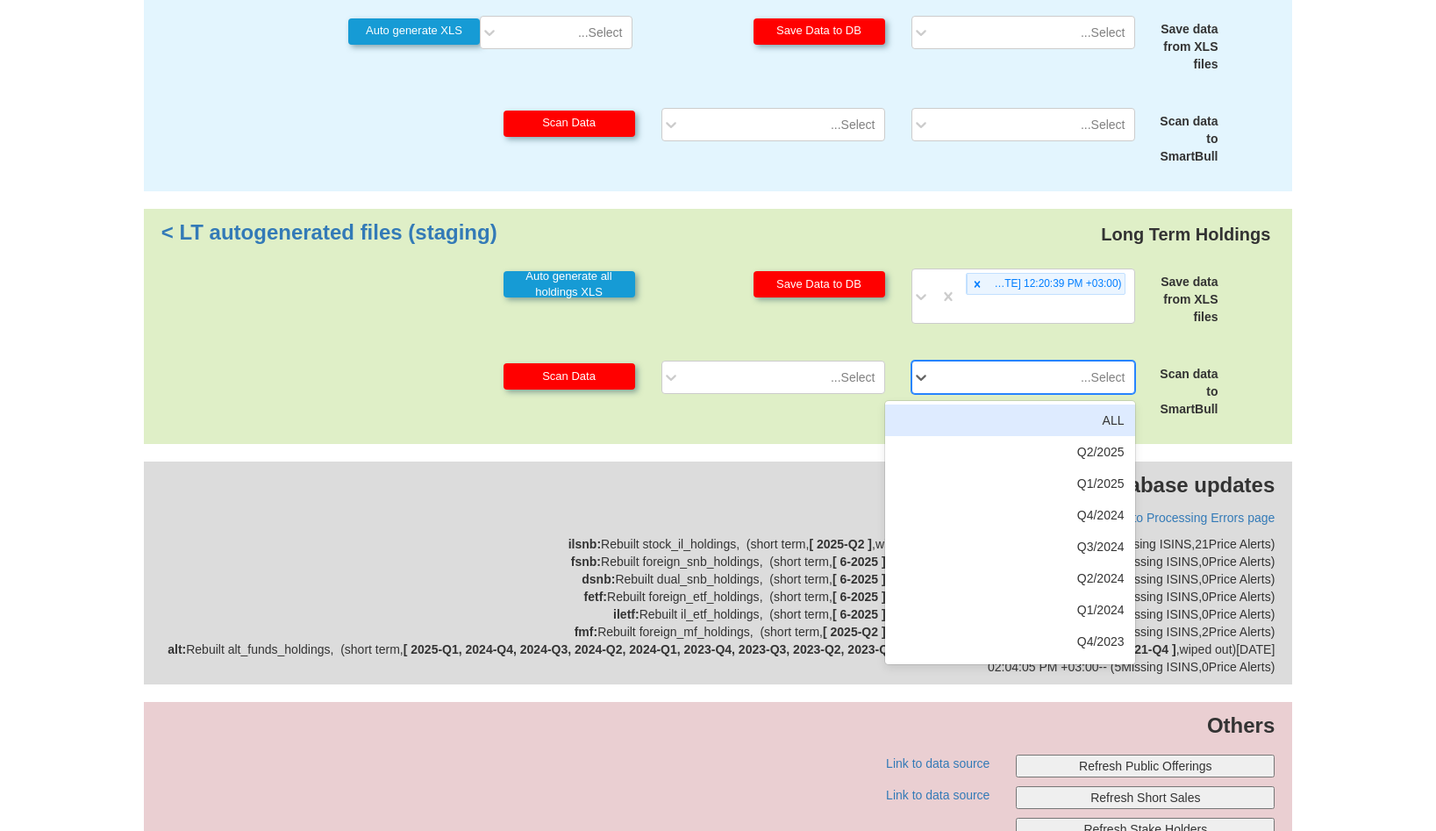
click at [957, 363] on div "Select..." at bounding box center [1036, 377] width 195 height 28
click at [960, 404] on div "ALL" at bounding box center [1010, 420] width 250 height 32
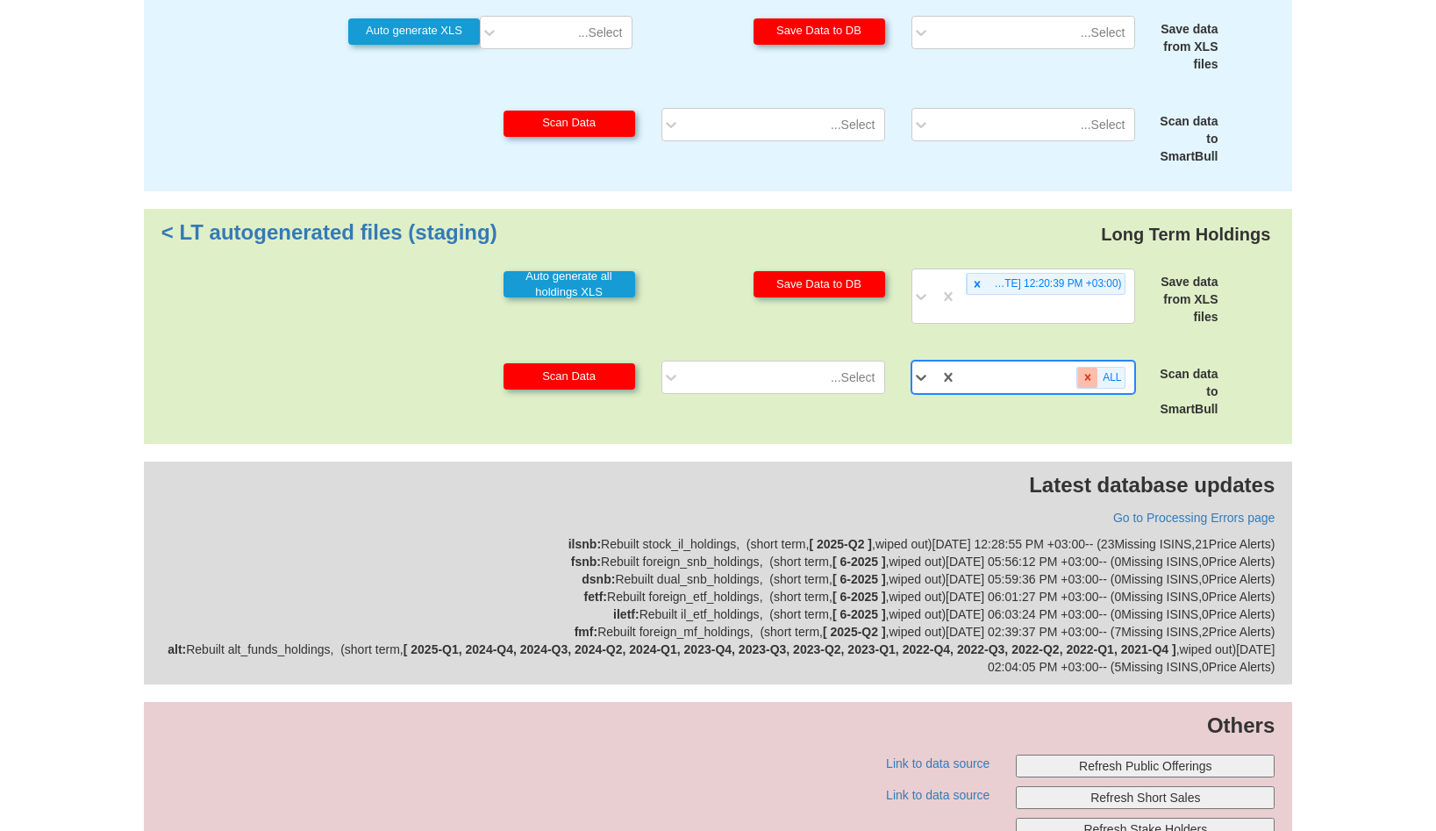
click at [1091, 371] on icon at bounding box center [1088, 377] width 12 height 12
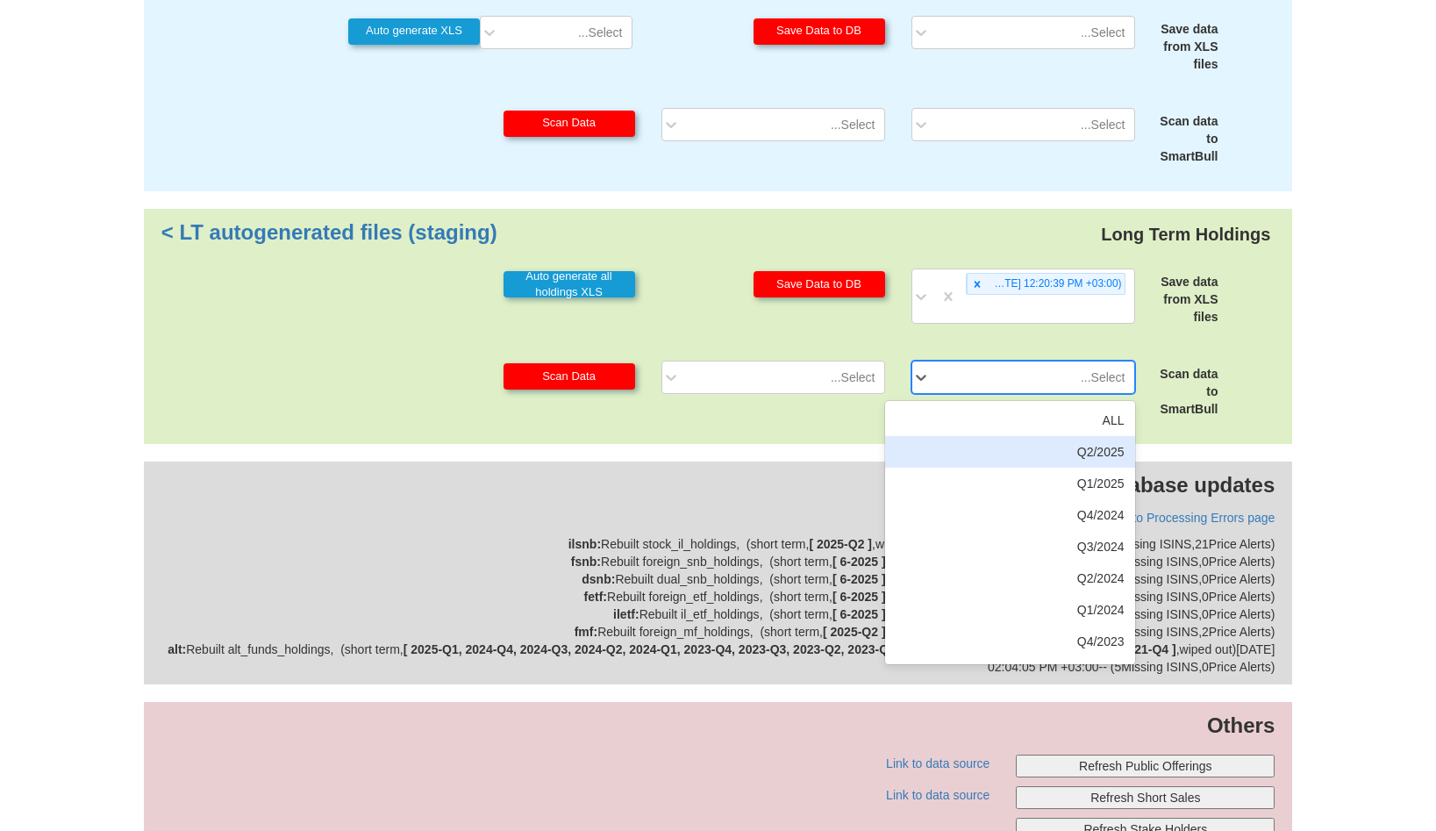
click at [1087, 436] on div "Q2/2025" at bounding box center [1010, 452] width 250 height 32
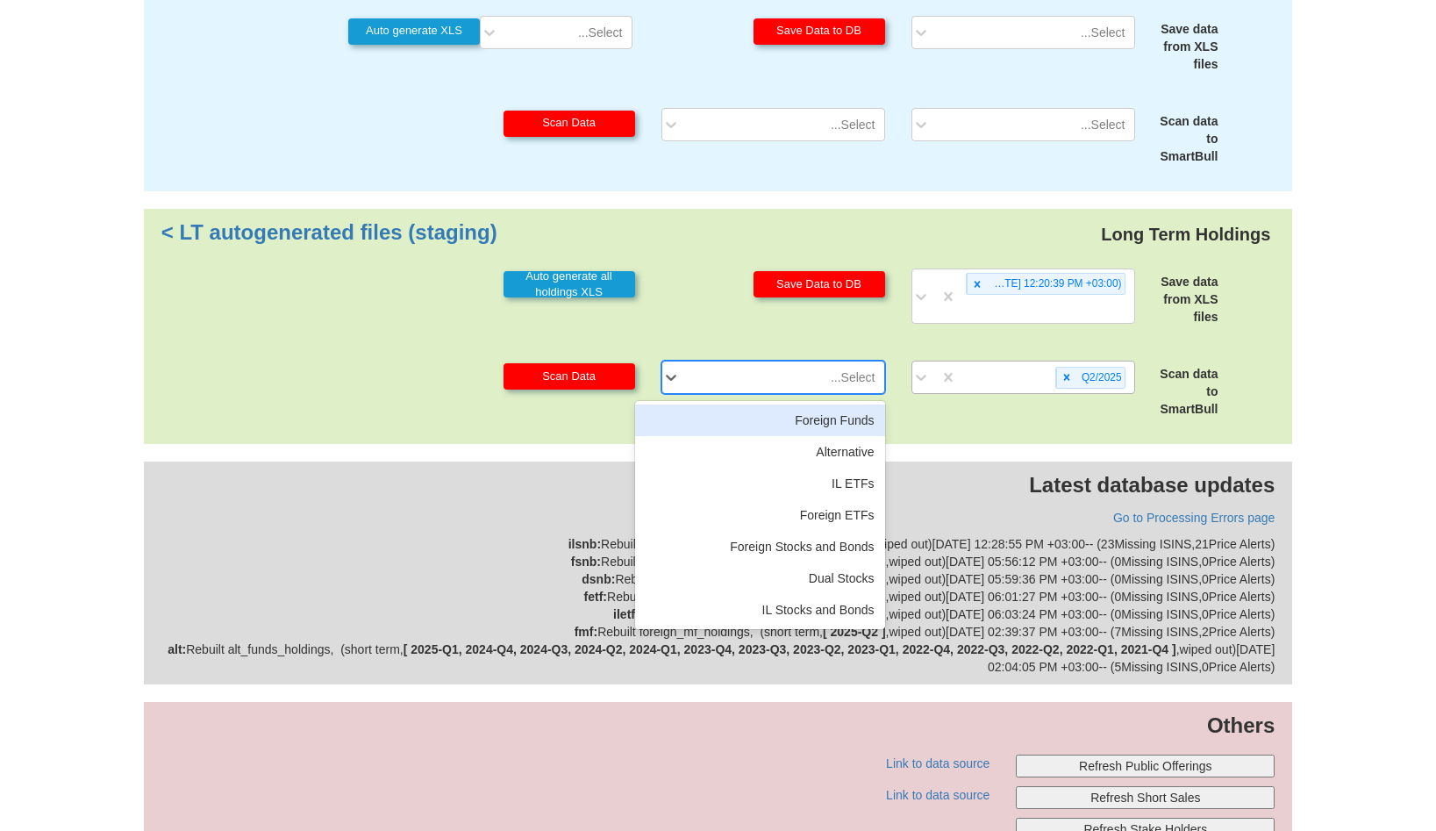
click at [839, 363] on div "Select..." at bounding box center [786, 377] width 195 height 28
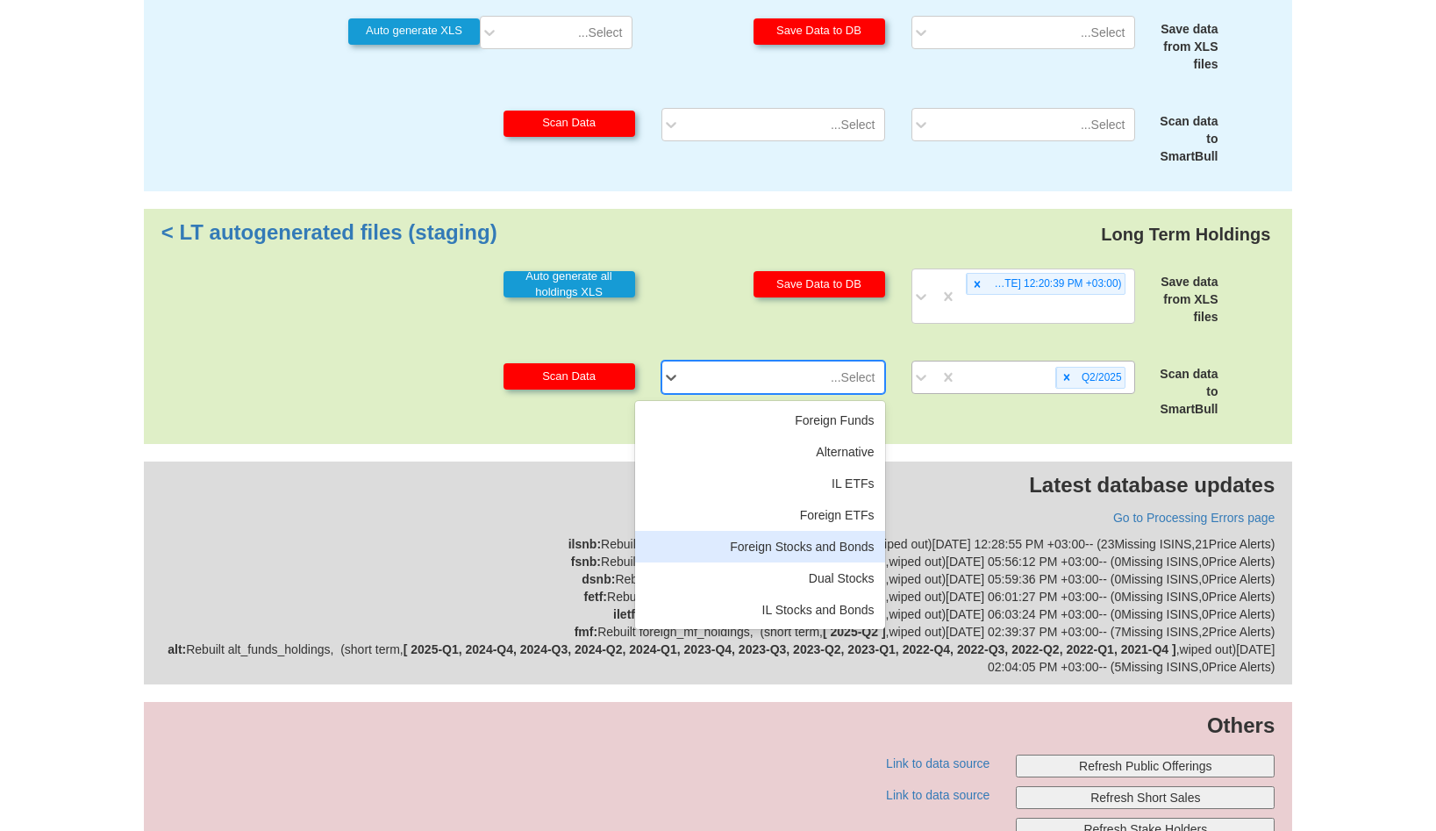
click at [781, 531] on div "Foreign Stocks and Bonds" at bounding box center [760, 547] width 250 height 32
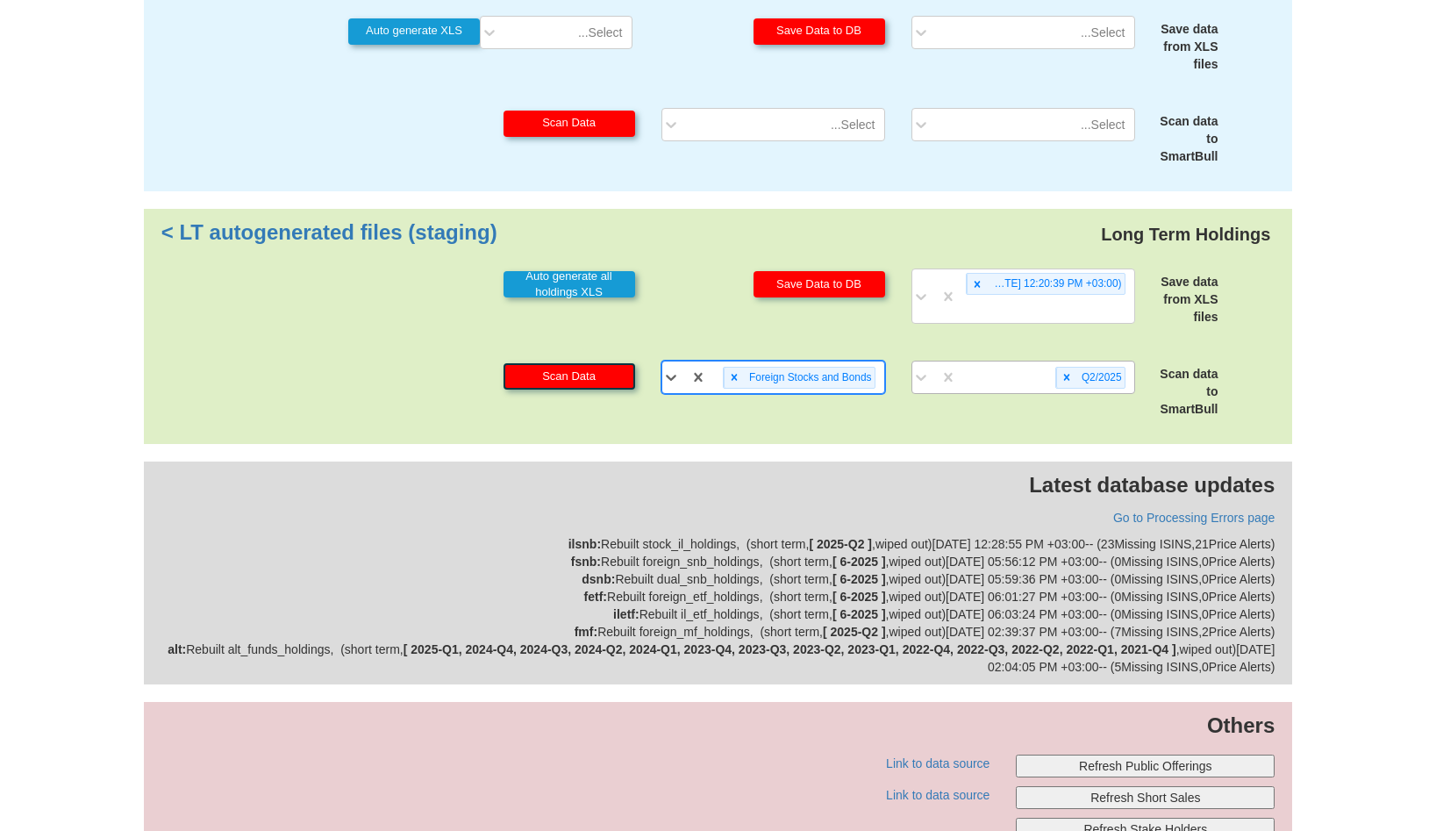
click at [606, 363] on button "Scan Data" at bounding box center [569, 376] width 132 height 26
click at [733, 371] on icon at bounding box center [734, 377] width 12 height 12
click at [733, 363] on div "Select..." at bounding box center [786, 377] width 195 height 28
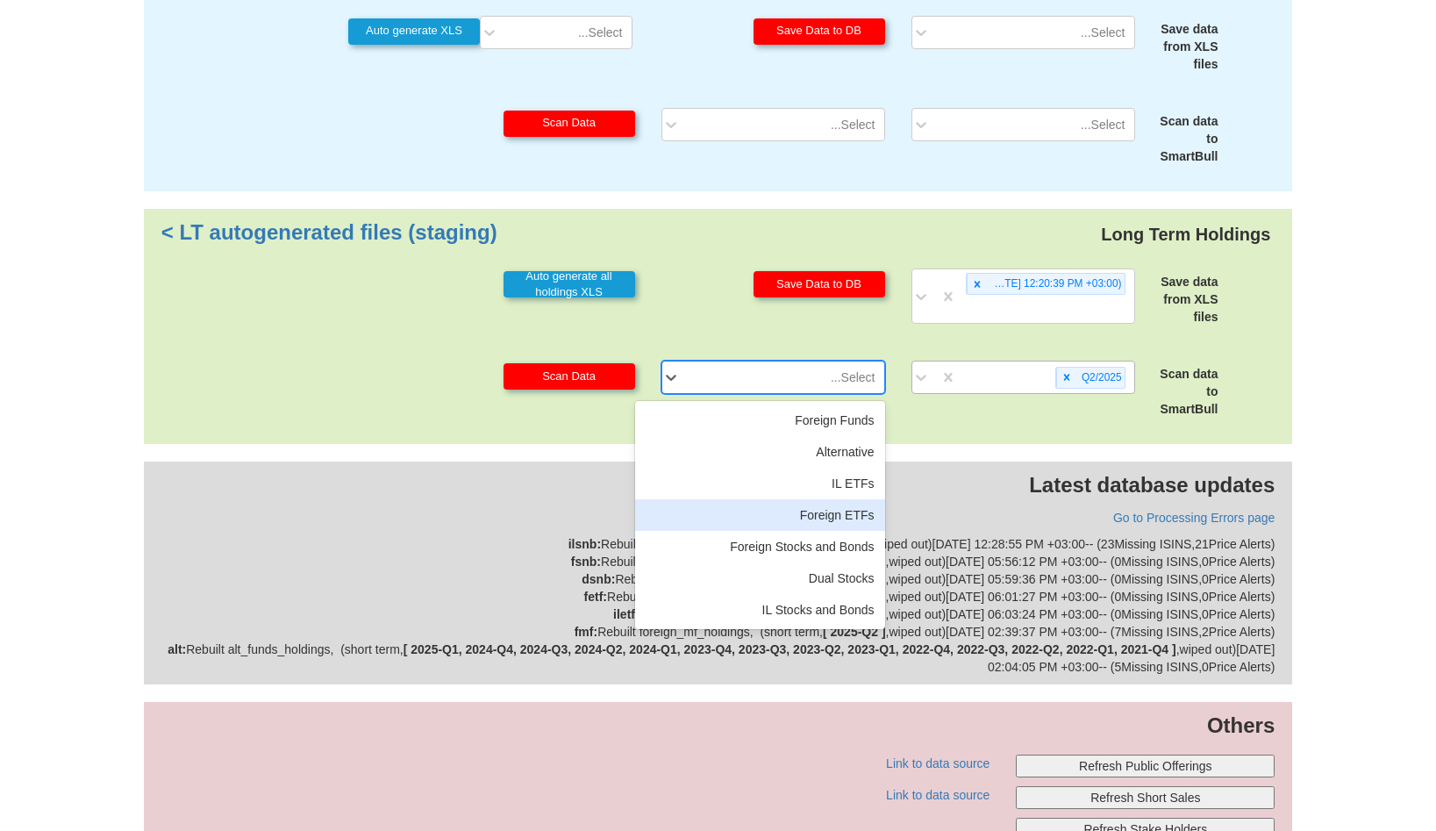
click at [827, 499] on div "Foreign ETFs" at bounding box center [760, 515] width 250 height 32
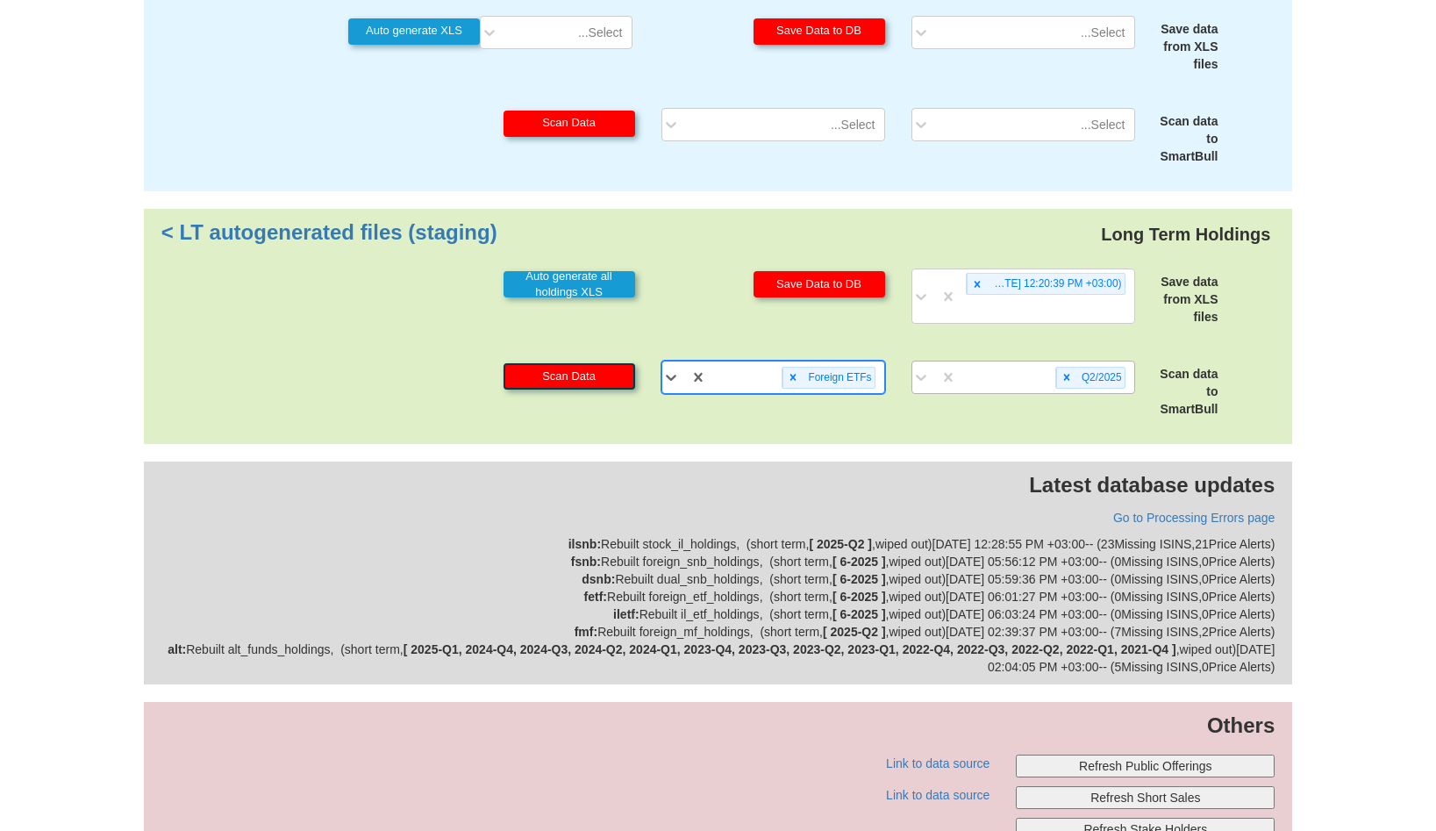
click at [601, 363] on button "Scan Data" at bounding box center [569, 376] width 132 height 26
click at [796, 374] on icon at bounding box center [793, 377] width 6 height 6
click at [796, 363] on div "Foreign ETFs" at bounding box center [795, 377] width 177 height 29
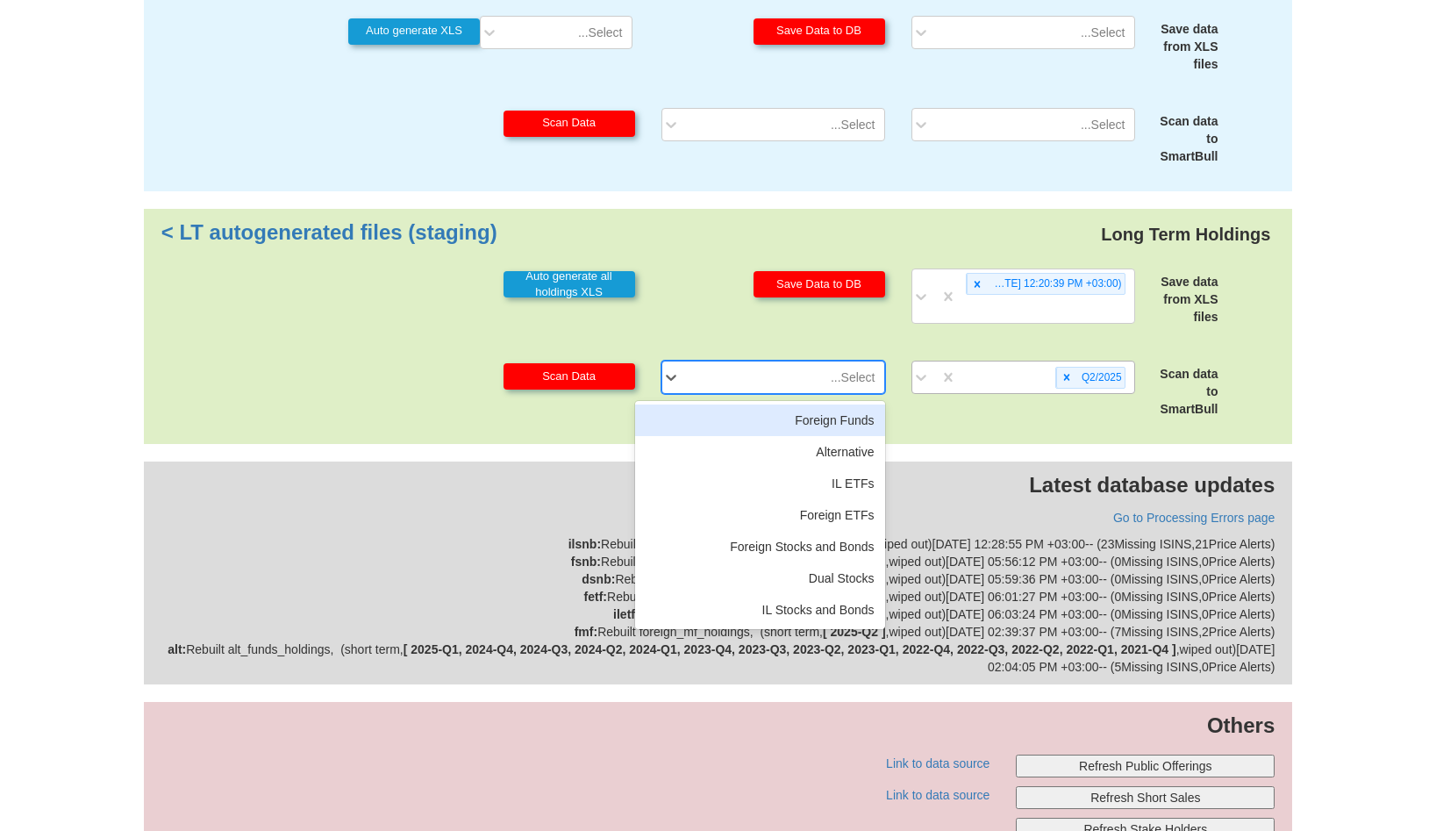
click at [813, 404] on div "Foreign Funds" at bounding box center [760, 420] width 250 height 32
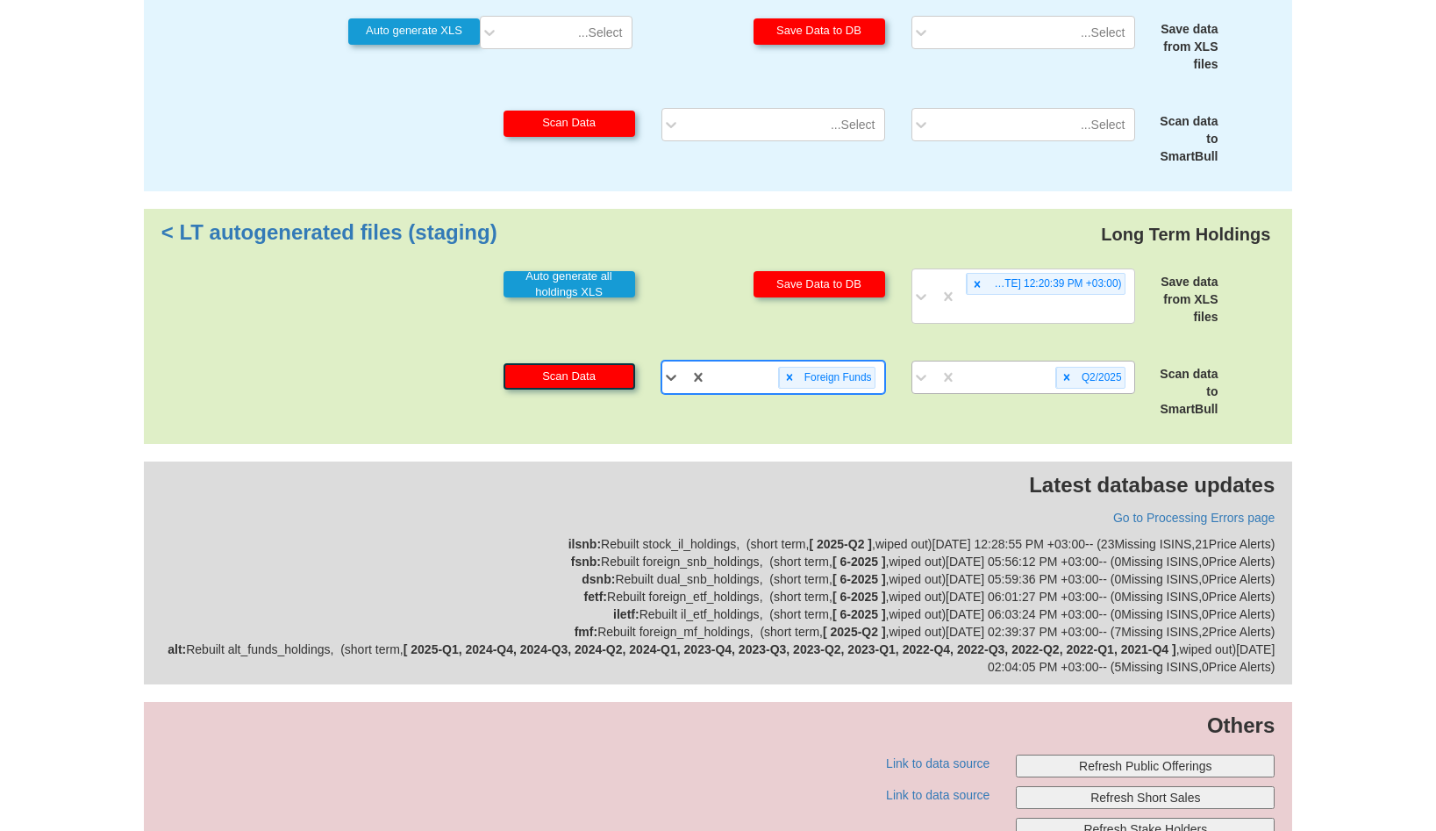
click at [609, 363] on button "Scan Data" at bounding box center [569, 376] width 132 height 26
click at [789, 371] on icon at bounding box center [789, 377] width 12 height 12
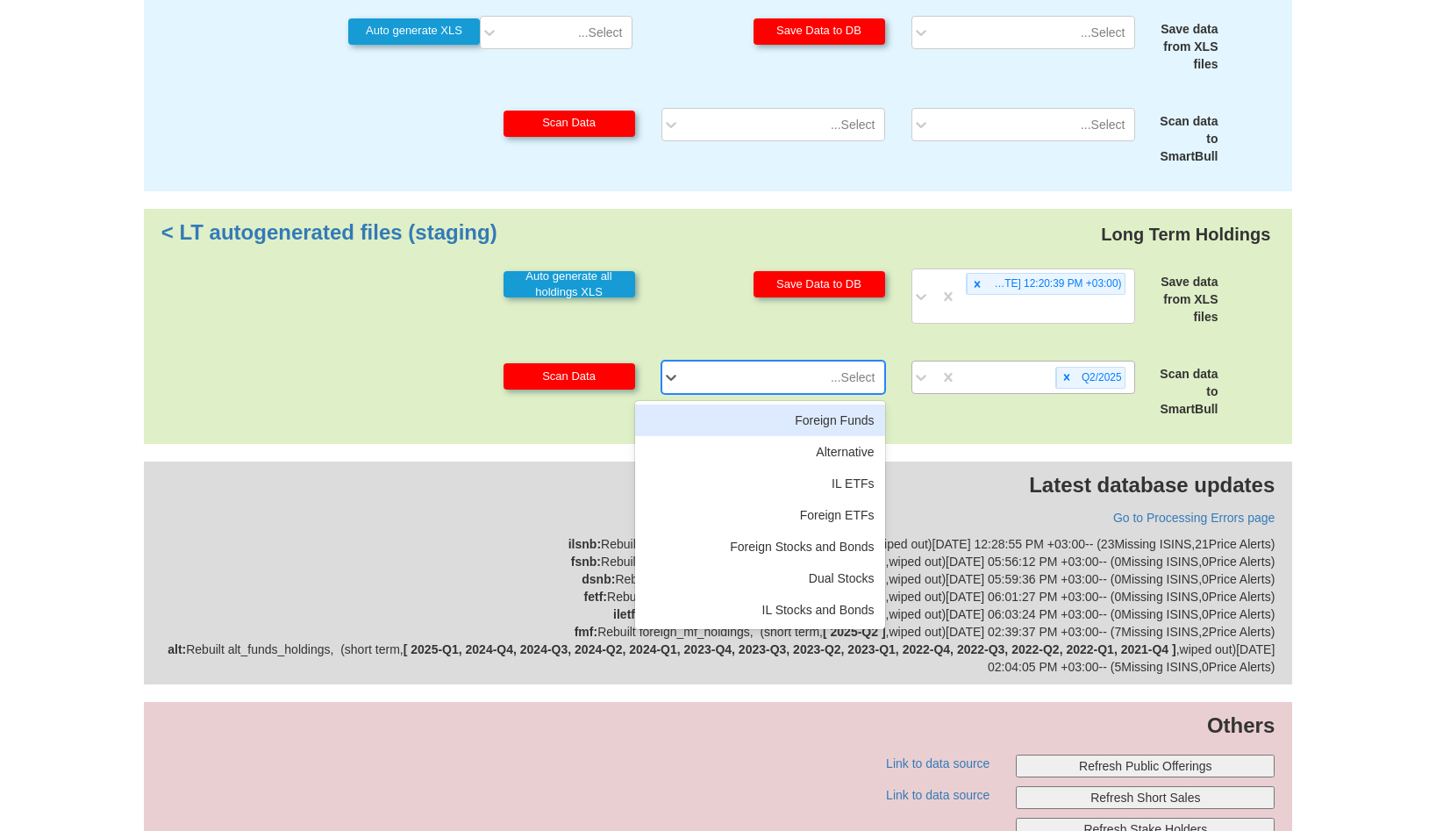
click at [789, 363] on div "Select..." at bounding box center [786, 377] width 195 height 28
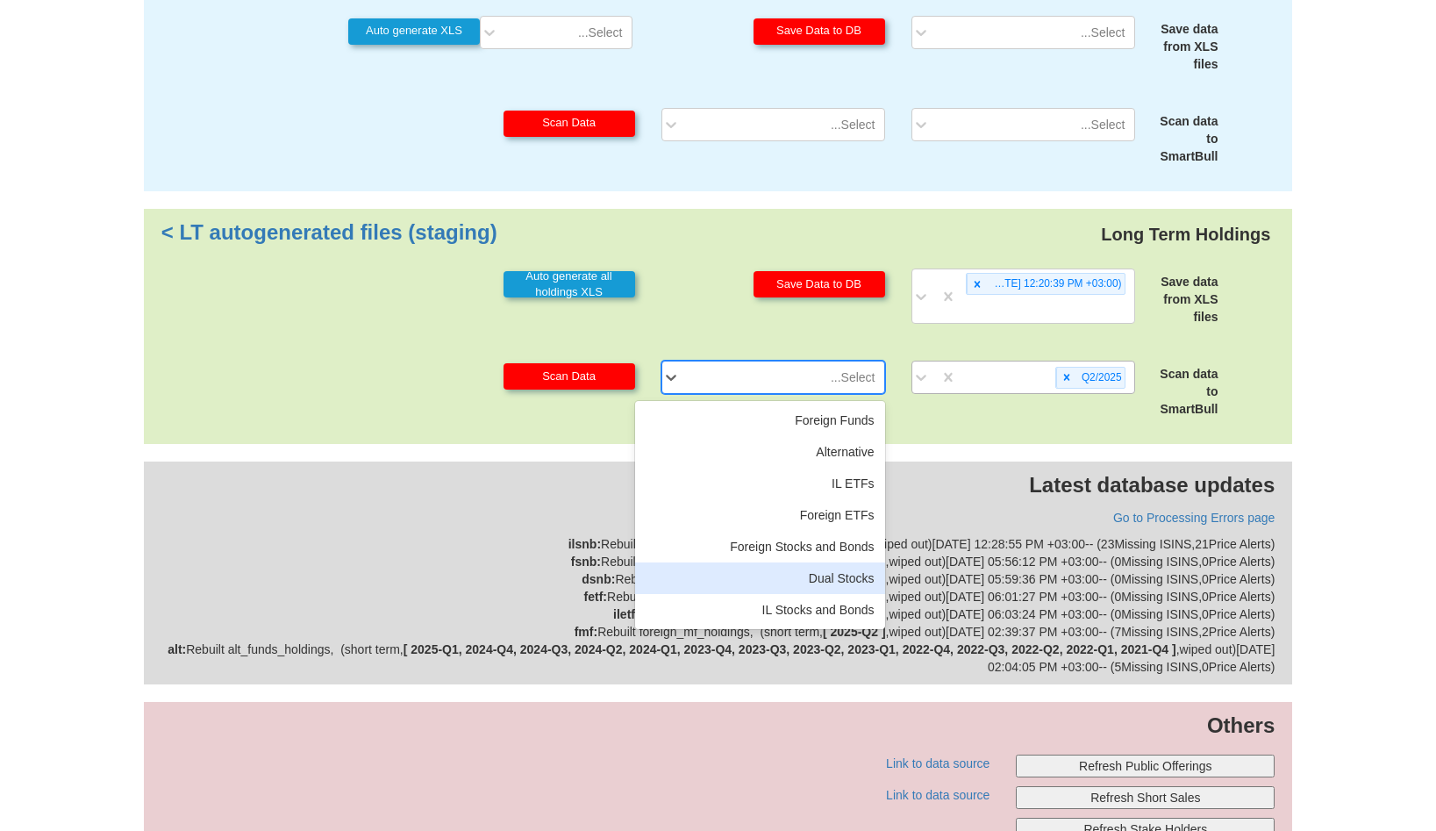
click at [814, 562] on div "Dual Stocks" at bounding box center [760, 578] width 250 height 32
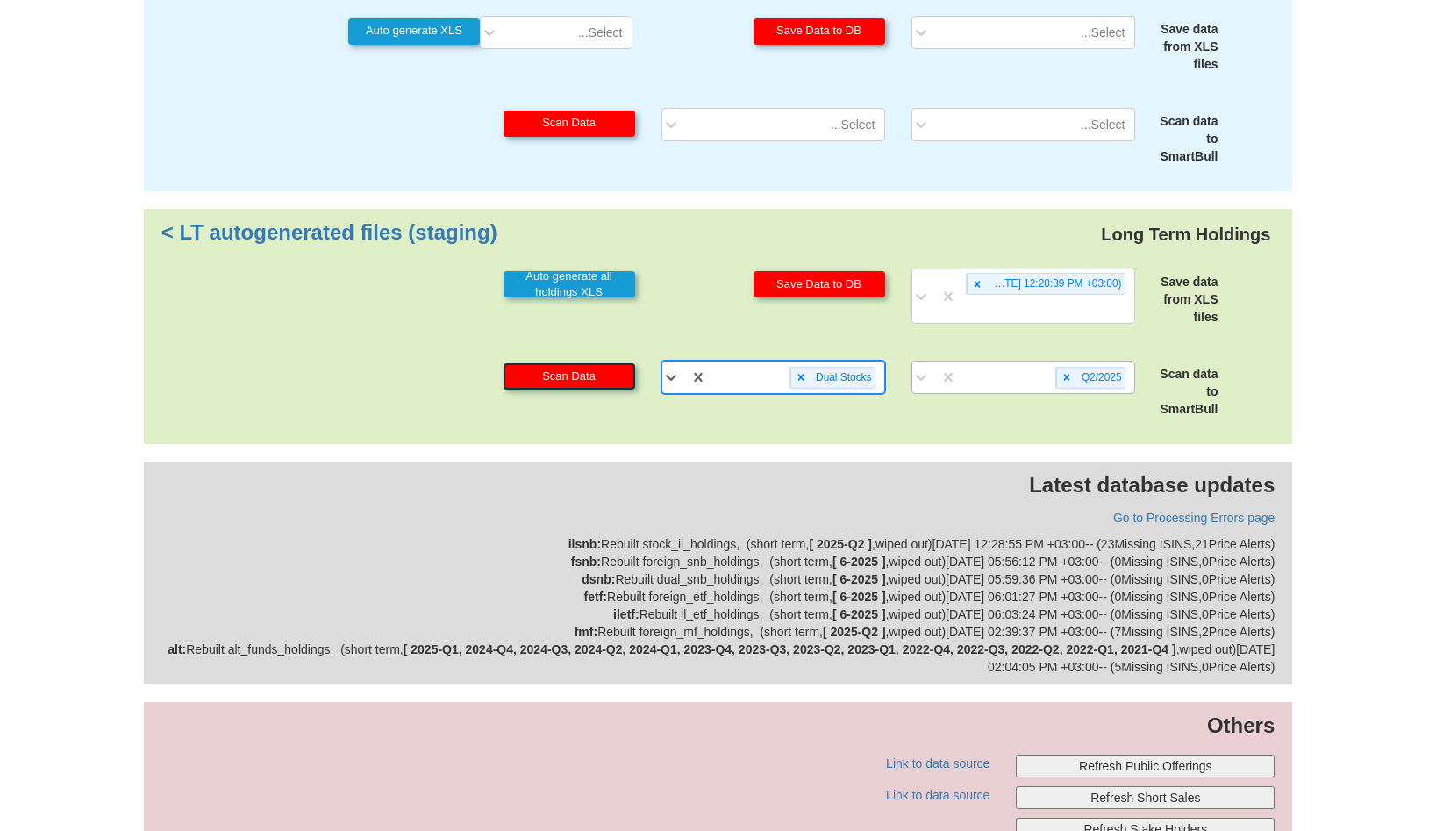
click at [601, 363] on button "Scan Data" at bounding box center [569, 376] width 132 height 26
click at [801, 371] on icon at bounding box center [801, 377] width 12 height 12
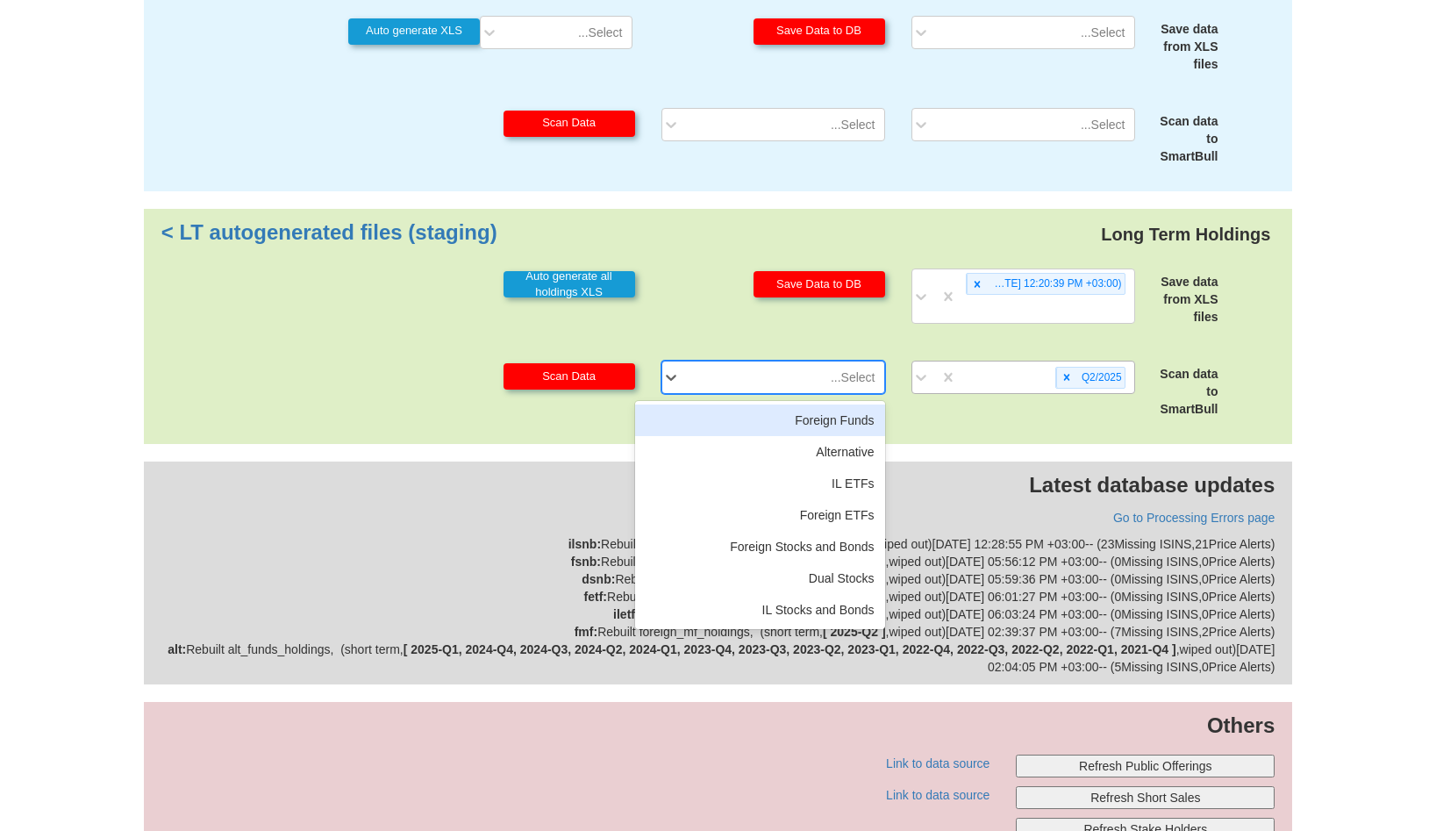
click at [801, 363] on div "Select..." at bounding box center [786, 377] width 195 height 28
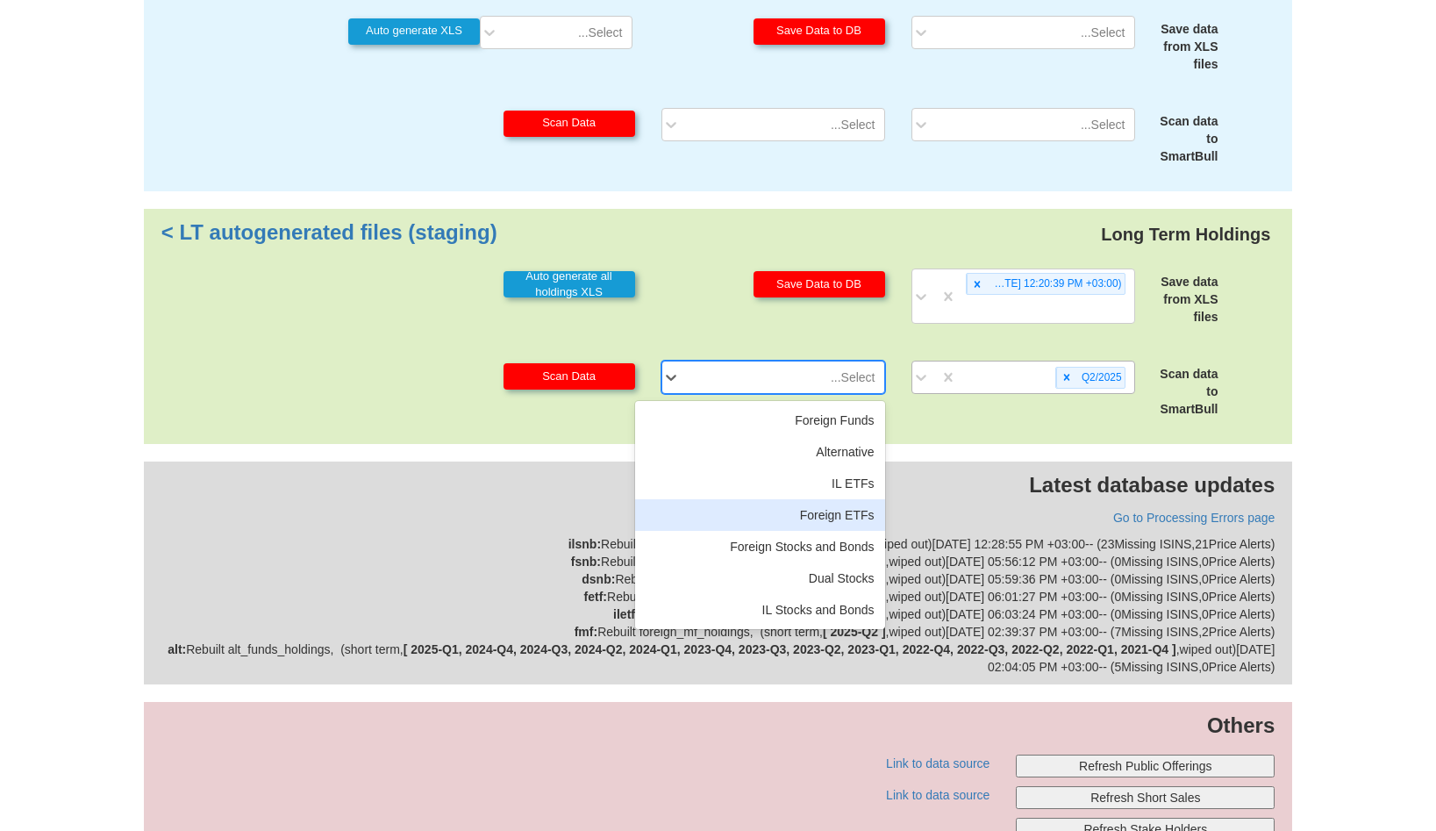
click at [803, 499] on div "Foreign ETFs" at bounding box center [760, 515] width 250 height 32
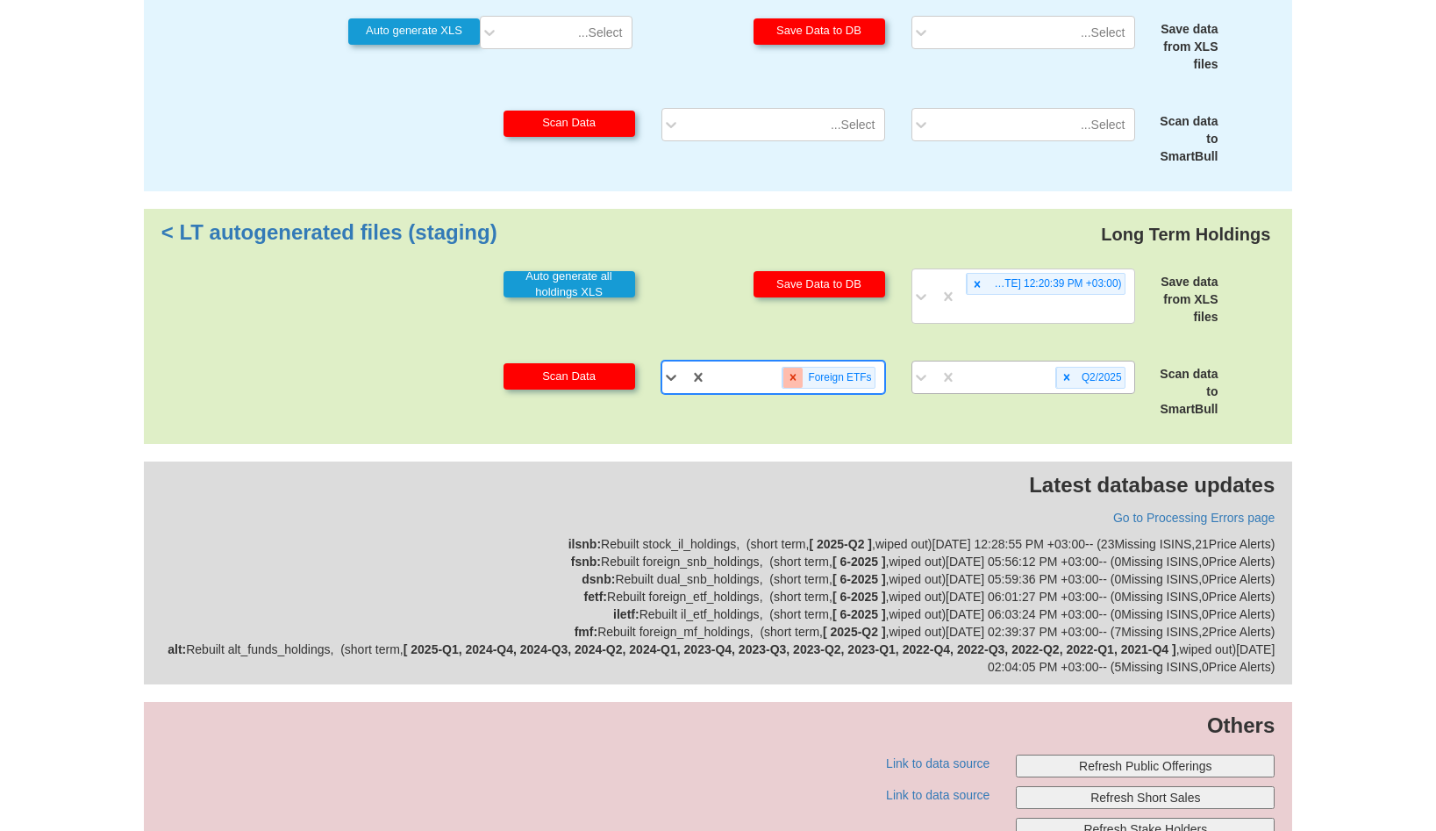
click at [794, 374] on icon at bounding box center [793, 377] width 6 height 6
click at [794, 363] on div "Foreign ETFs" at bounding box center [795, 377] width 177 height 29
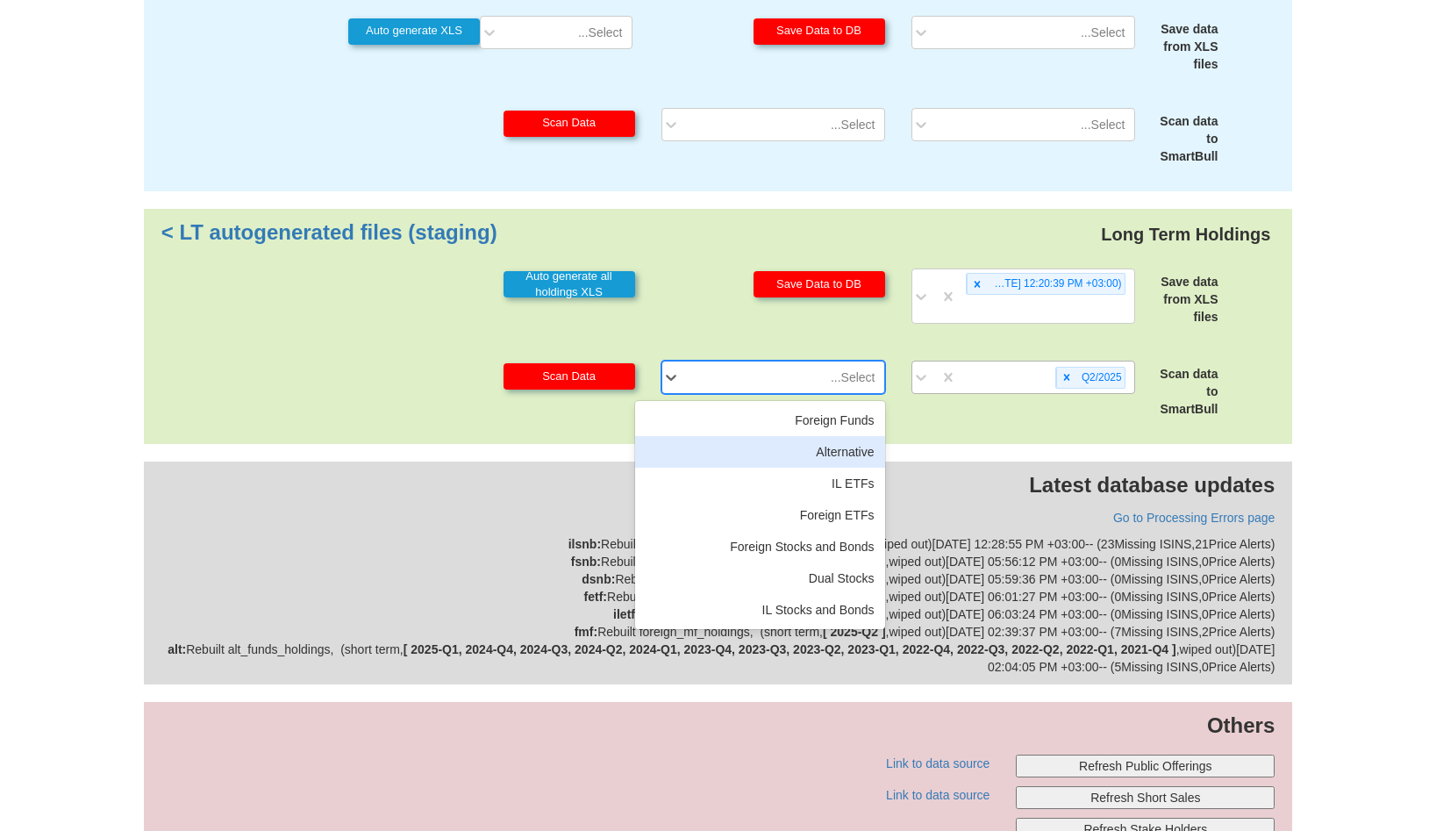
click at [803, 436] on div "Alternative" at bounding box center [760, 452] width 250 height 32
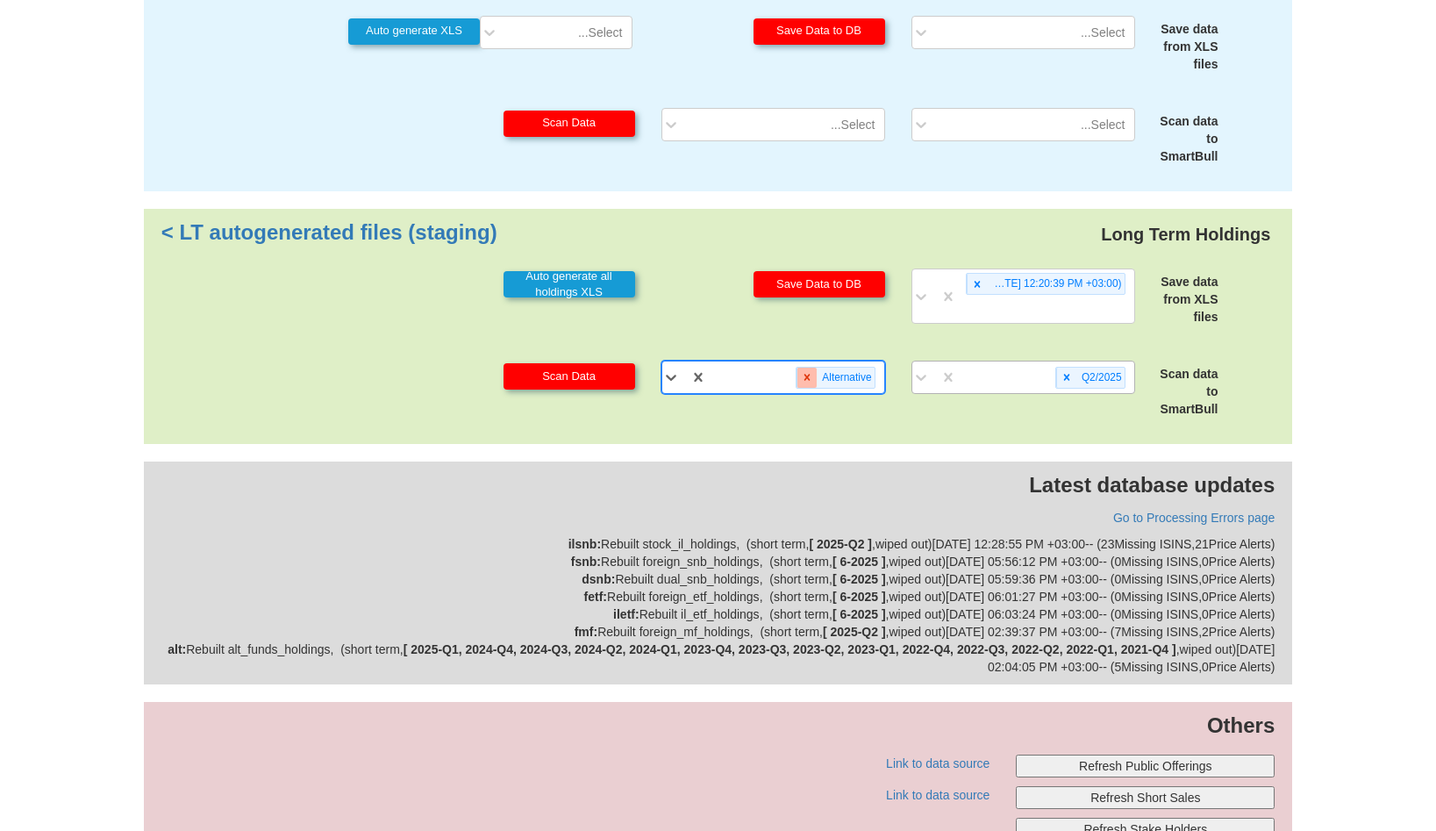
click at [800, 368] on div at bounding box center [806, 378] width 20 height 20
click at [800, 363] on div "Alternative" at bounding box center [795, 377] width 177 height 29
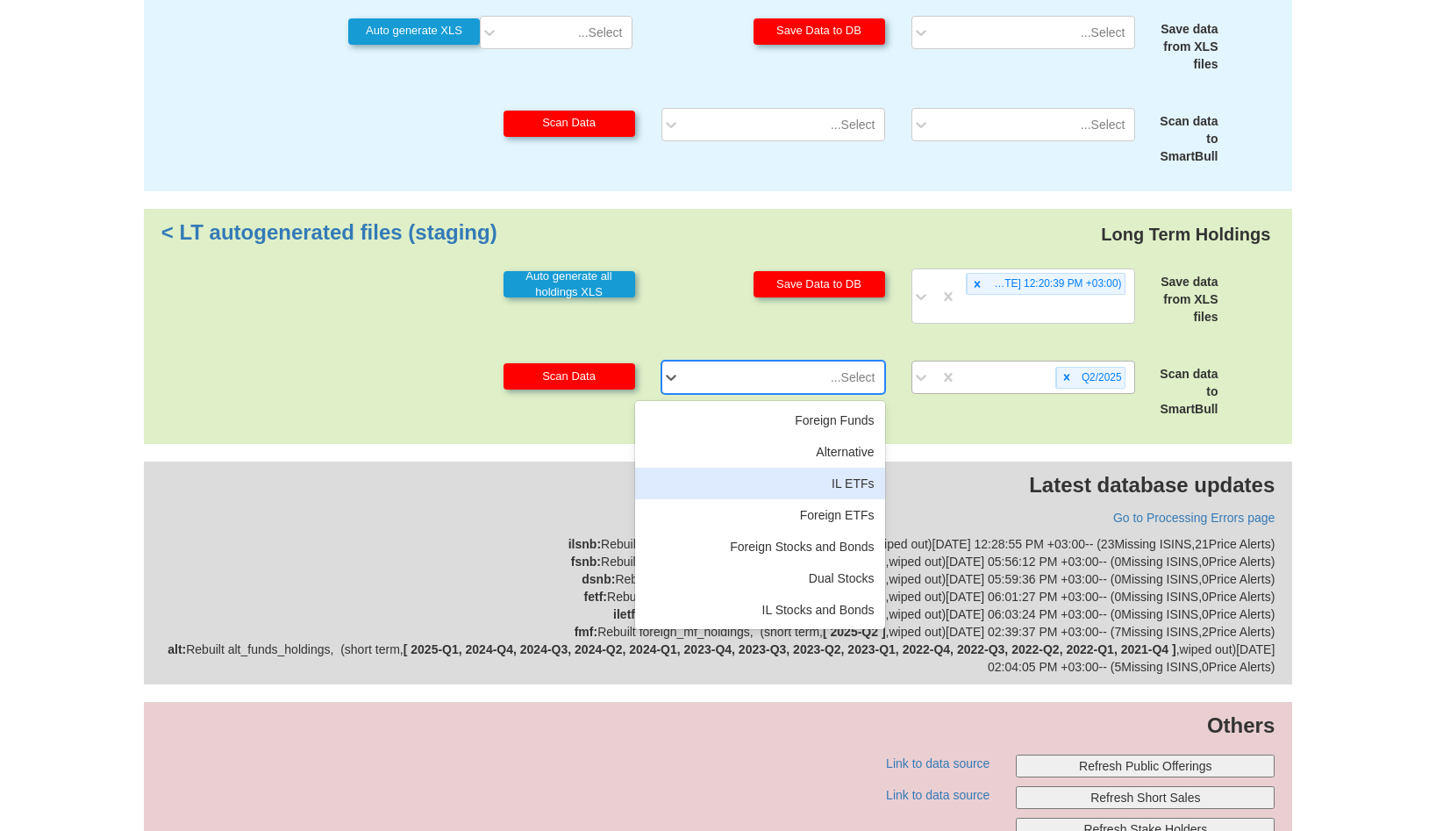
click at [811, 468] on div "IL ETFs" at bounding box center [760, 484] width 250 height 32
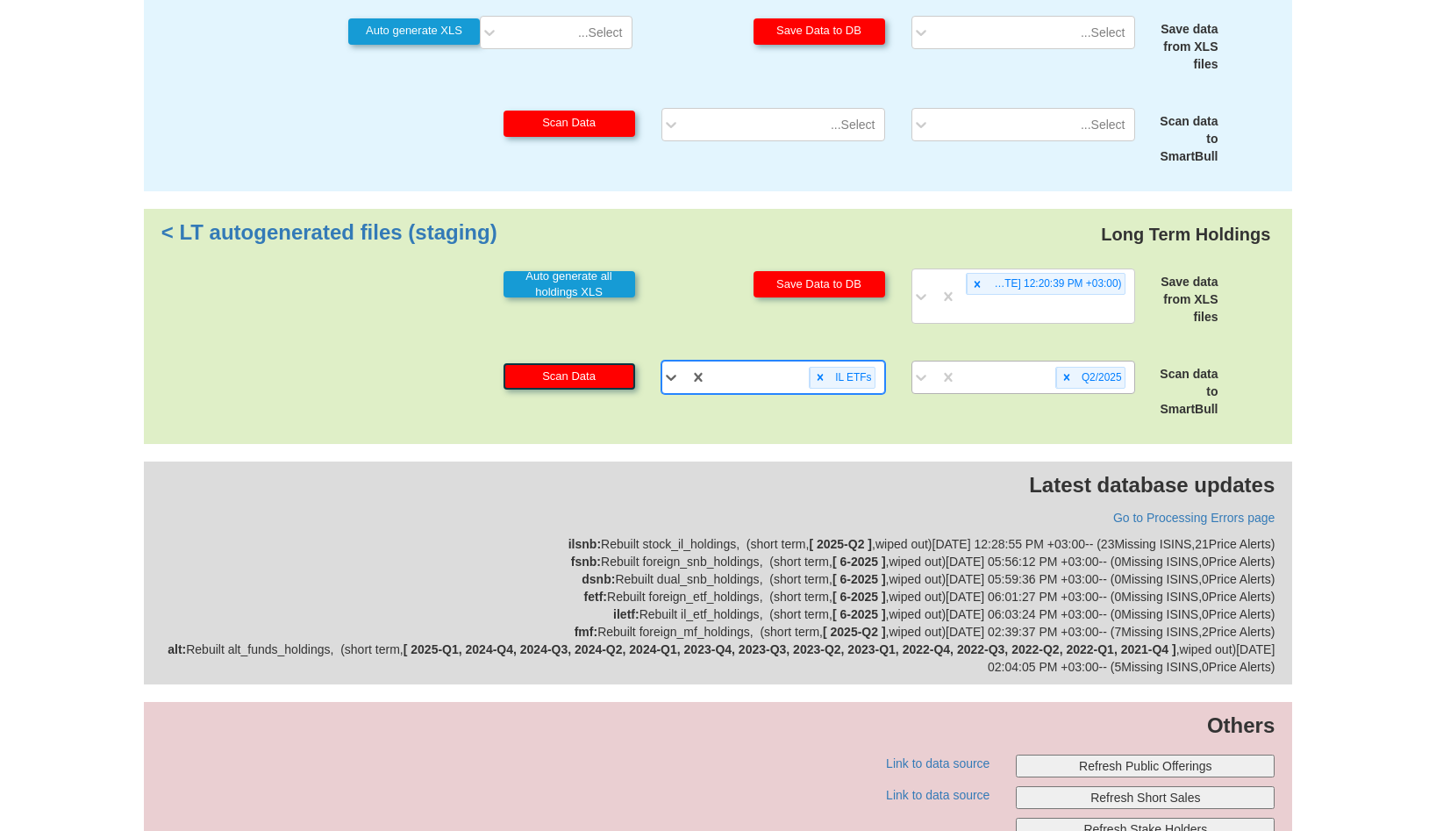
click at [611, 363] on button "Scan Data" at bounding box center [569, 376] width 132 height 26
click at [817, 371] on icon at bounding box center [820, 377] width 12 height 12
click at [1062, 371] on icon at bounding box center [1066, 377] width 12 height 12
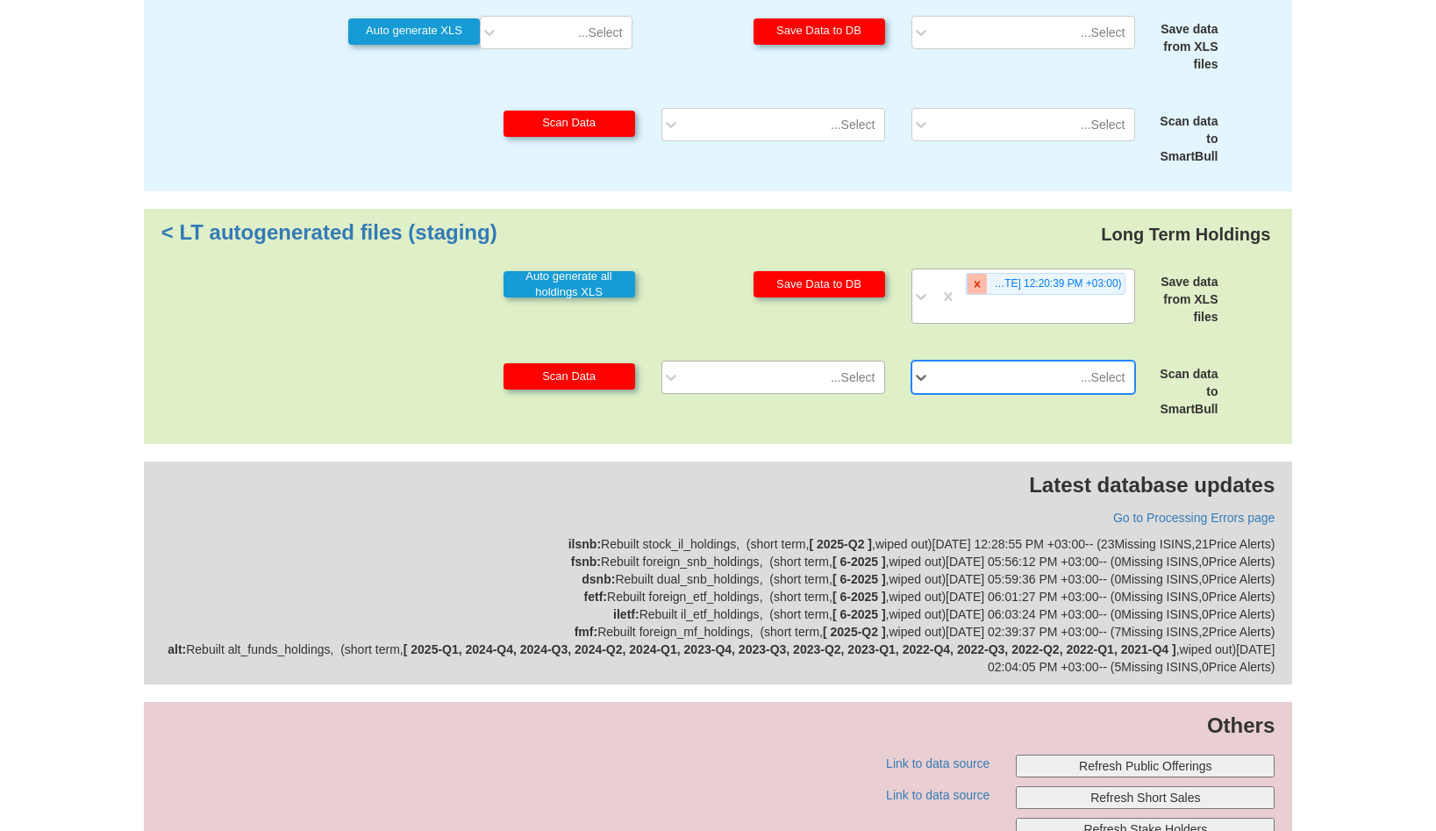
click at [980, 274] on div at bounding box center [977, 284] width 20 height 20
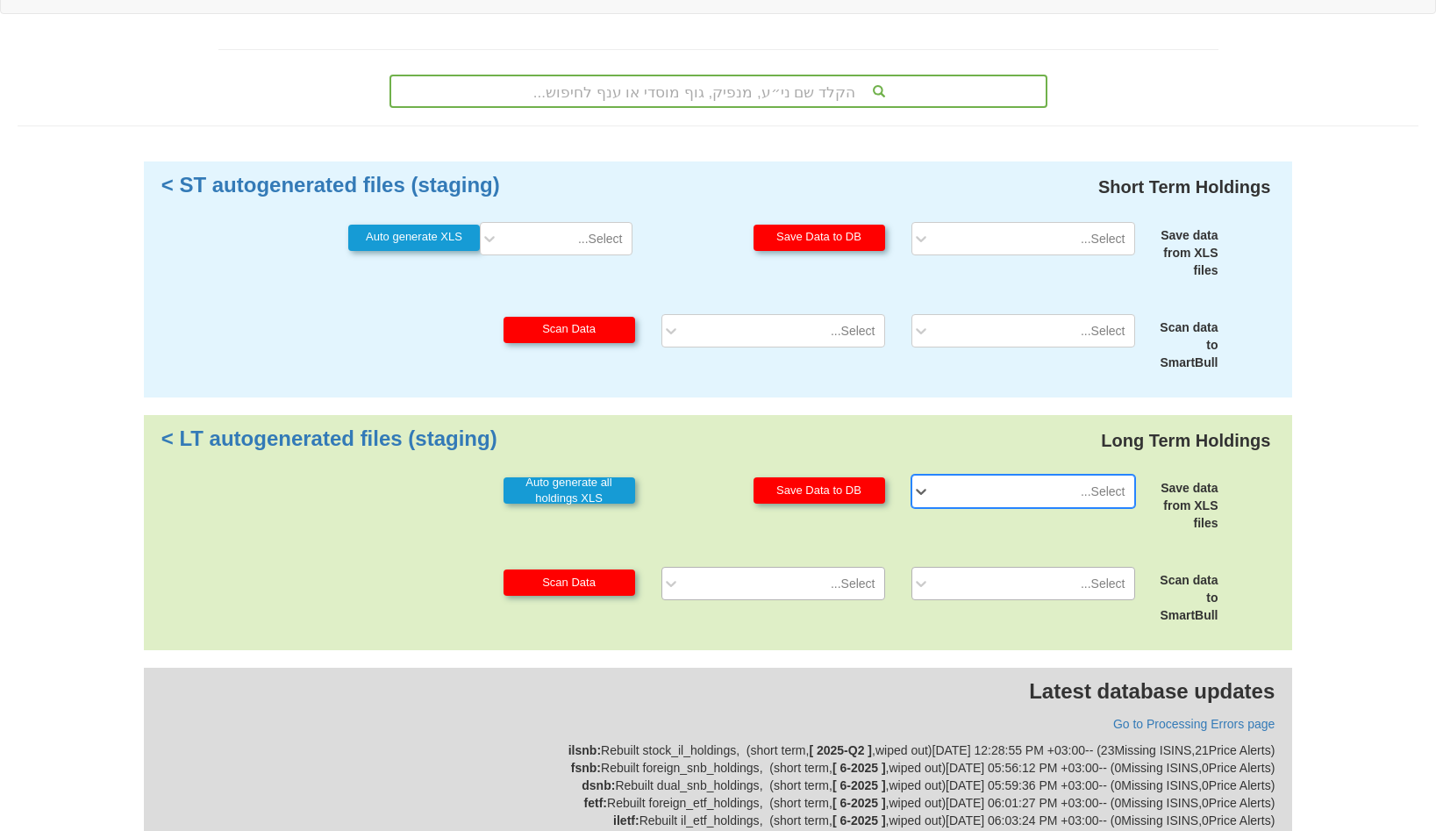
scroll to position [0, 0]
